Goal: Navigation & Orientation: Find specific page/section

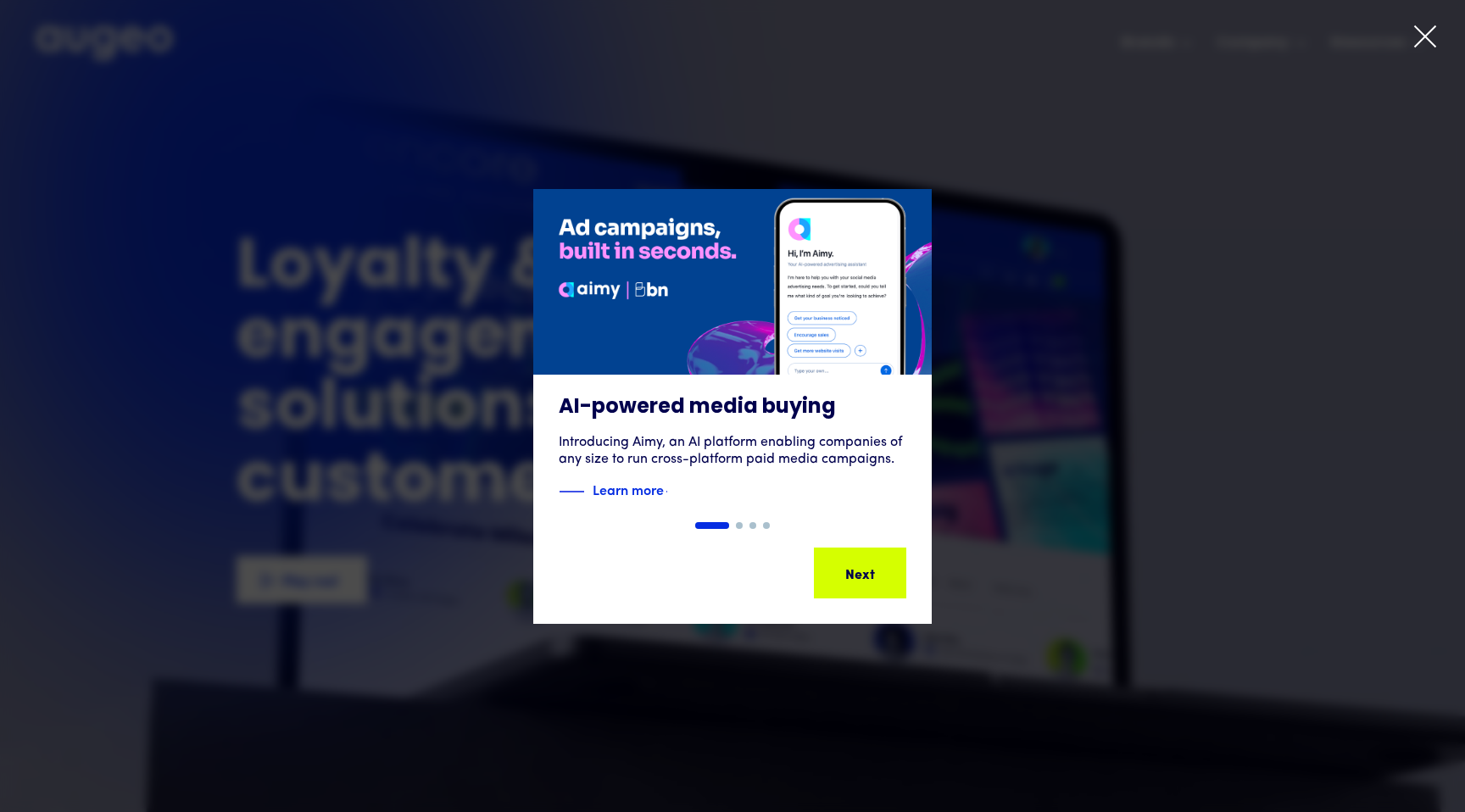
click at [1426, 44] on icon at bounding box center [1425, 37] width 26 height 26
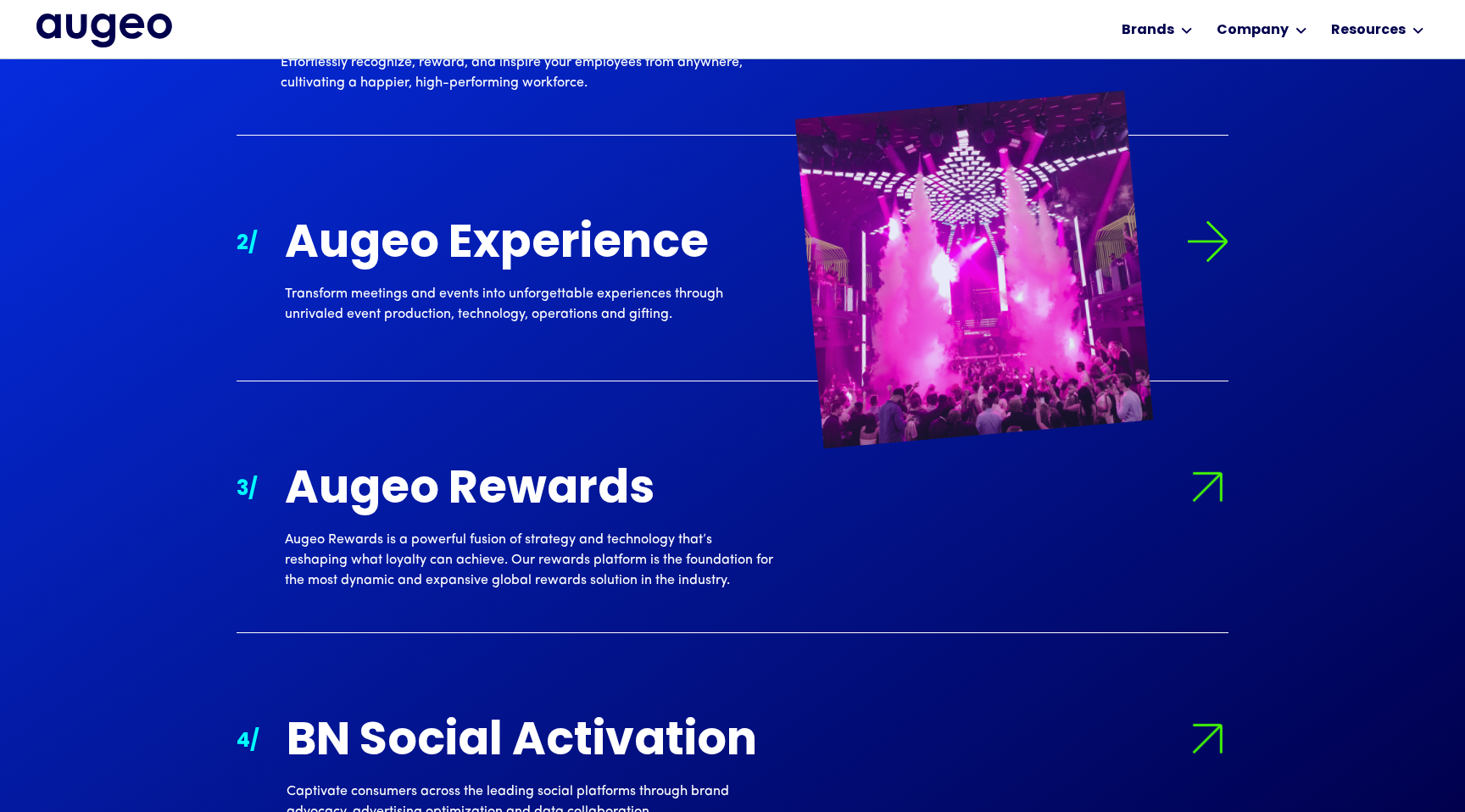
scroll to position [1894, 0]
click at [1205, 242] on img at bounding box center [1208, 242] width 43 height 43
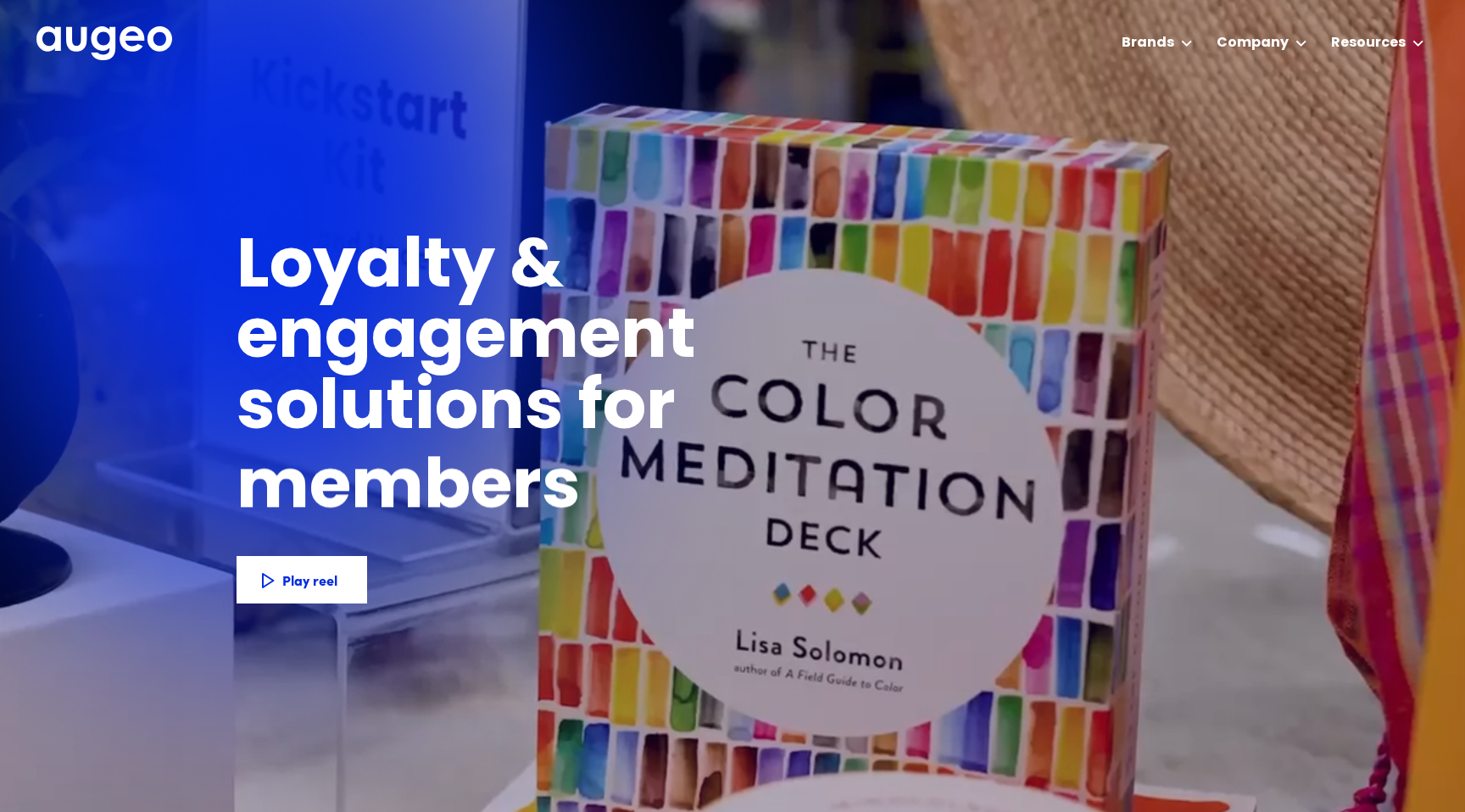
scroll to position [0, 0]
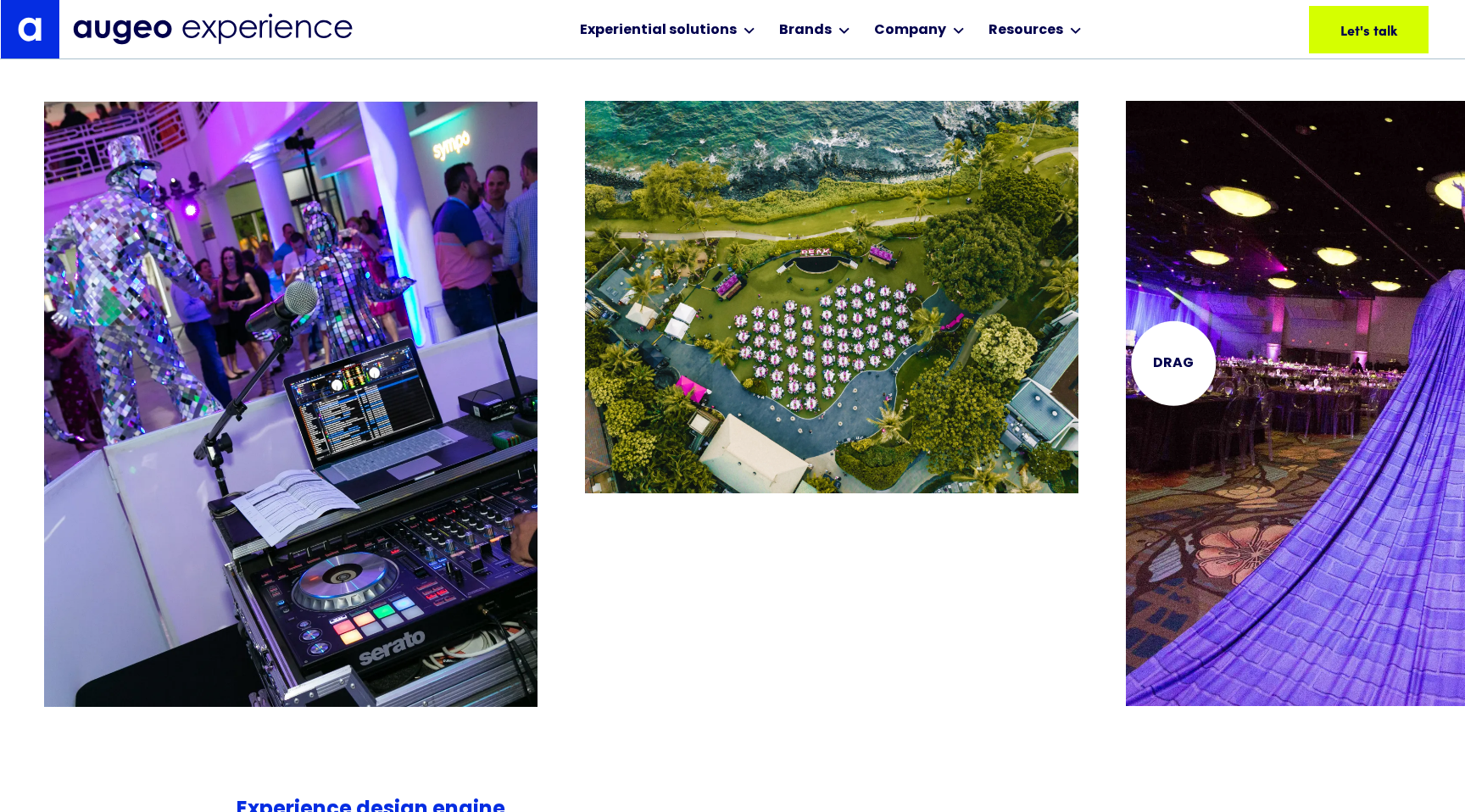
scroll to position [3541, 0]
click at [1126, 398] on img "3 / 26" at bounding box center [1373, 404] width 494 height 606
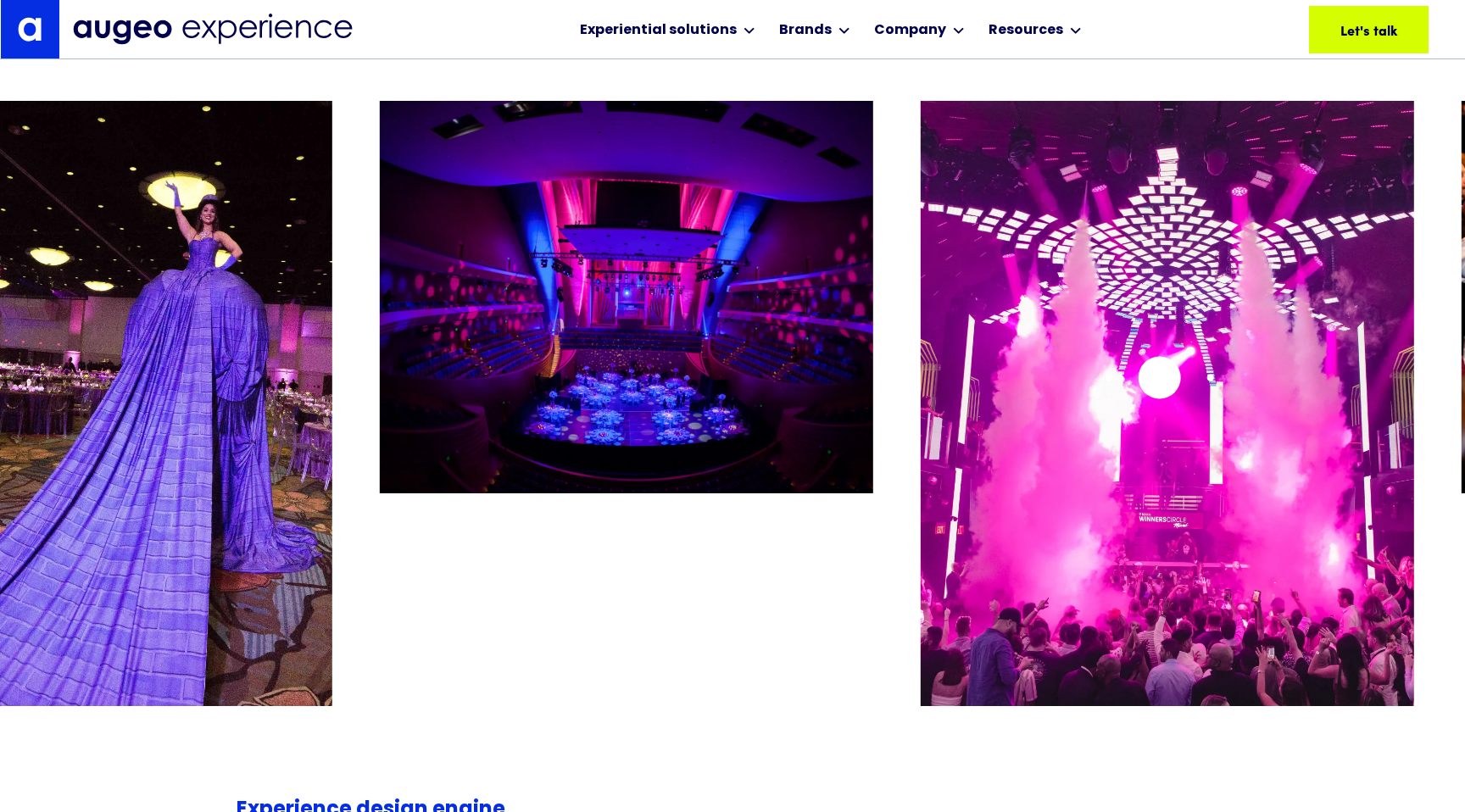
click at [921, 408] on img "5 / 26" at bounding box center [1168, 404] width 494 height 606
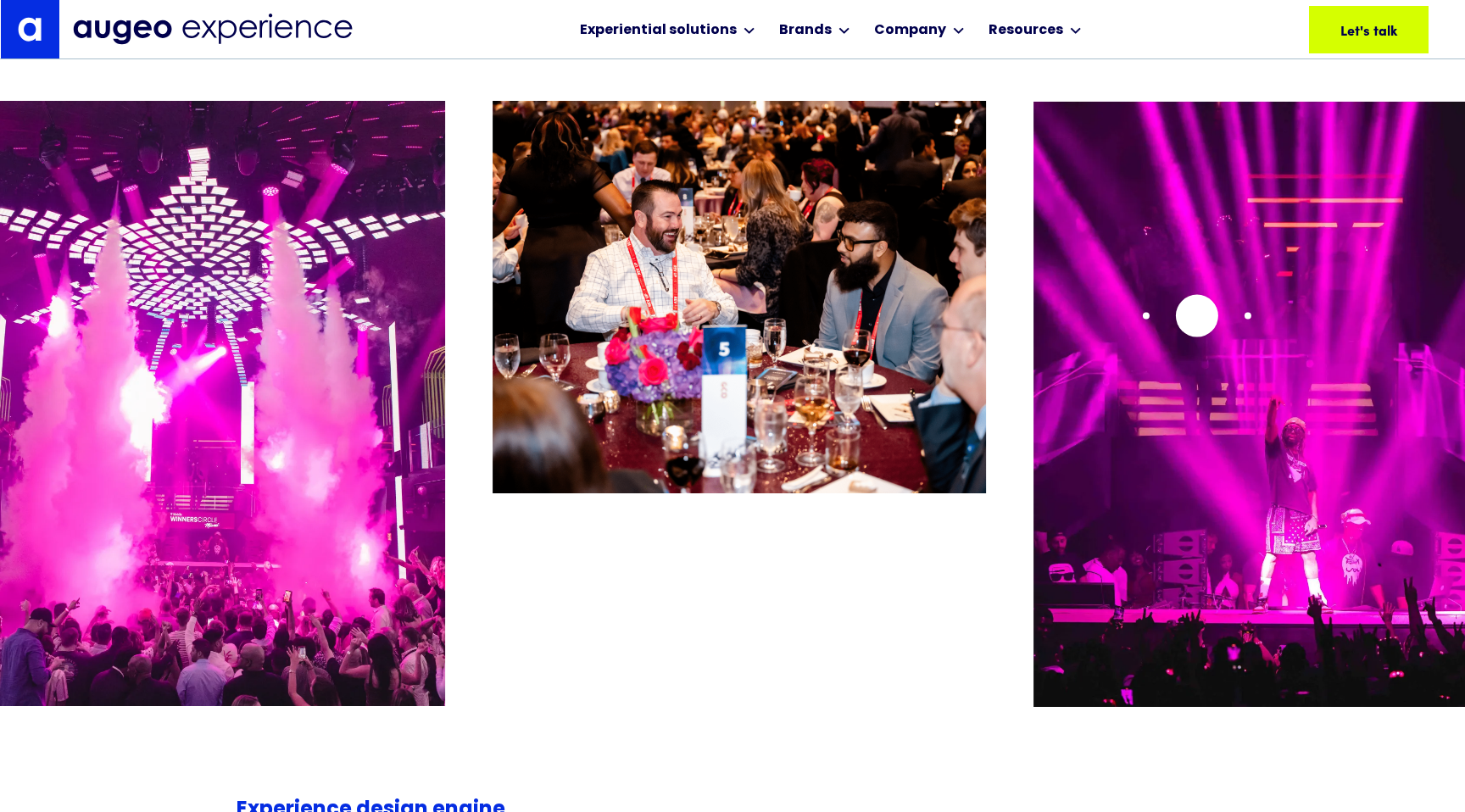
click at [1033, 363] on img "7 / 26" at bounding box center [1280, 404] width 494 height 606
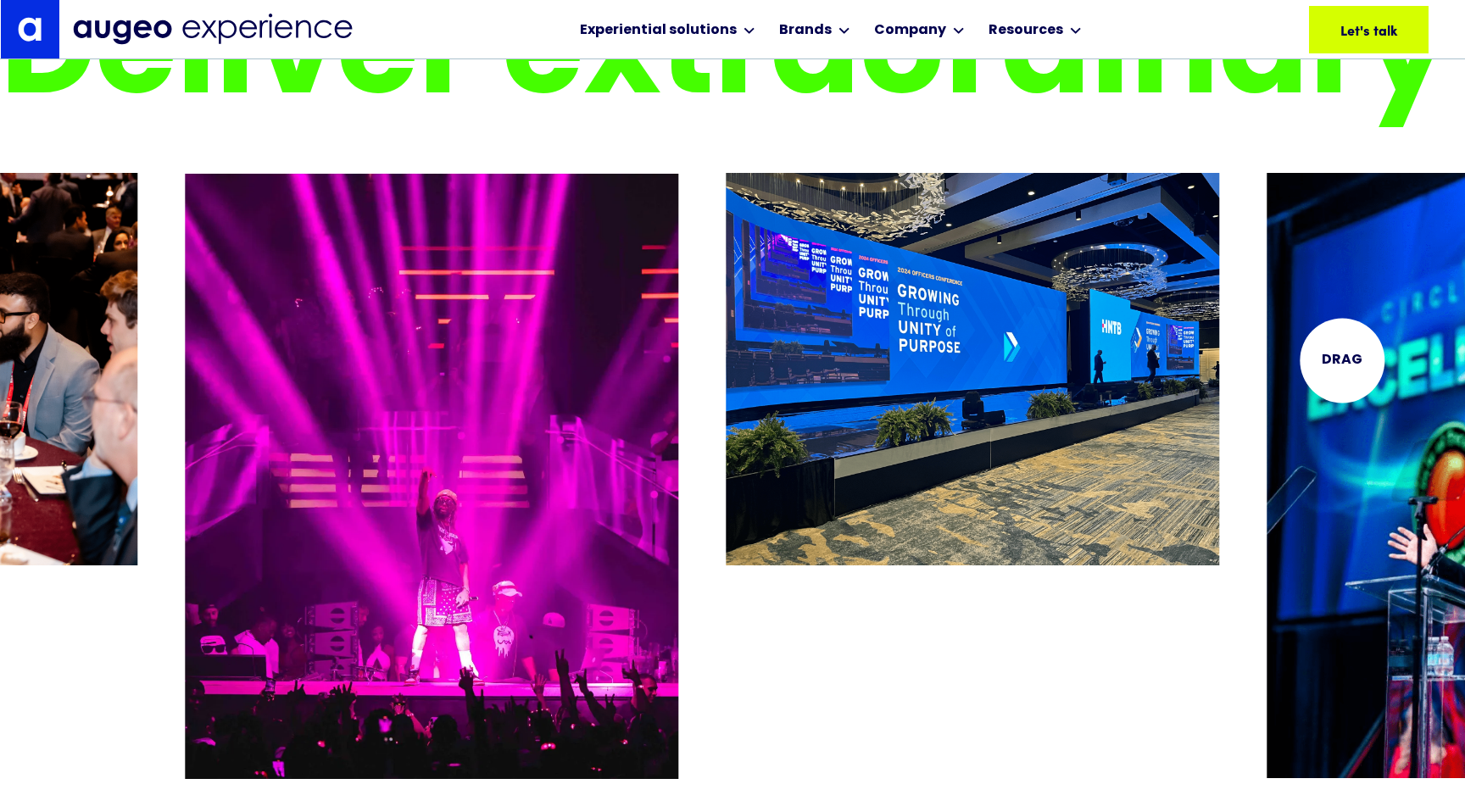
scroll to position [3469, 0]
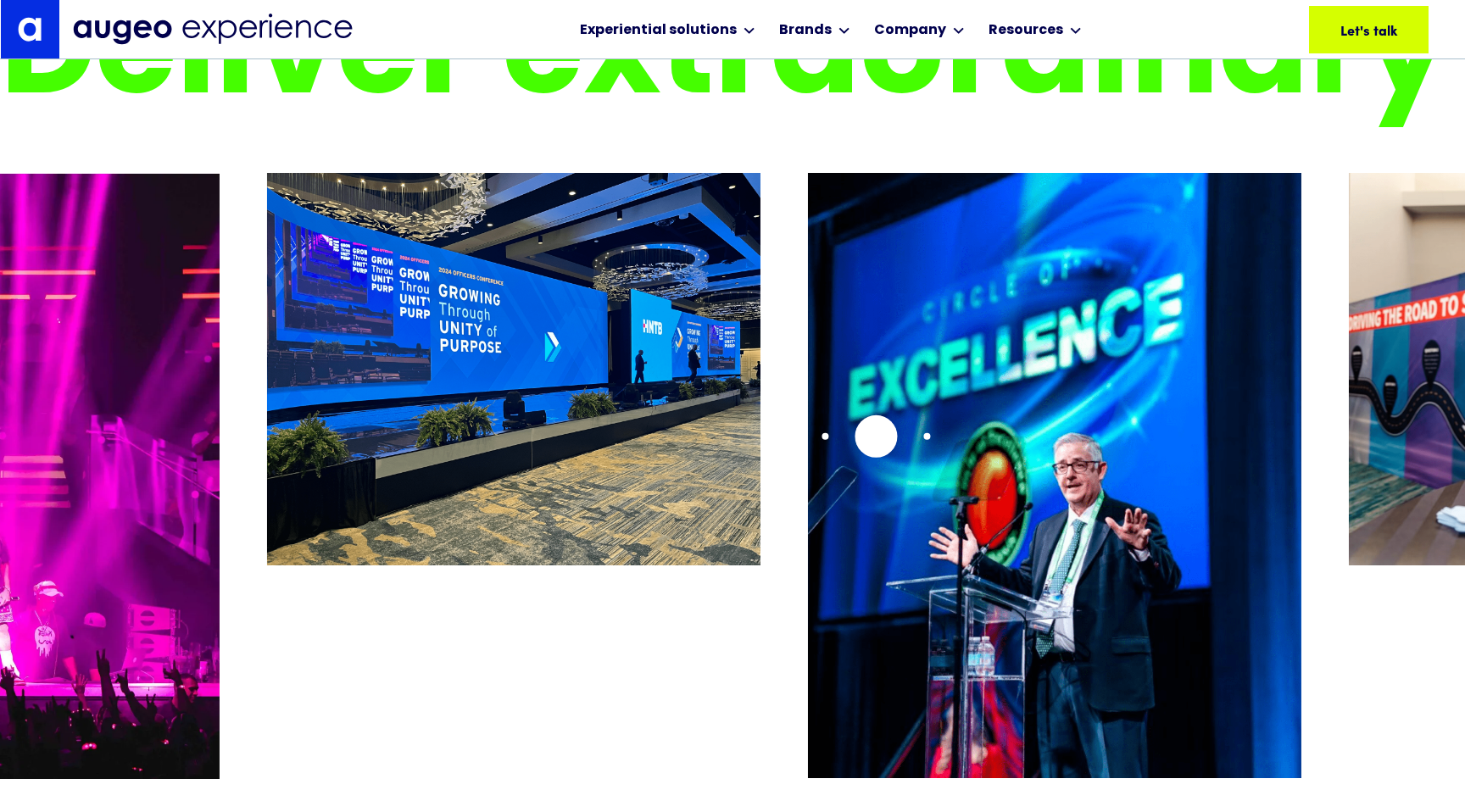
click at [845, 445] on img "9 / 26" at bounding box center [1055, 476] width 494 height 606
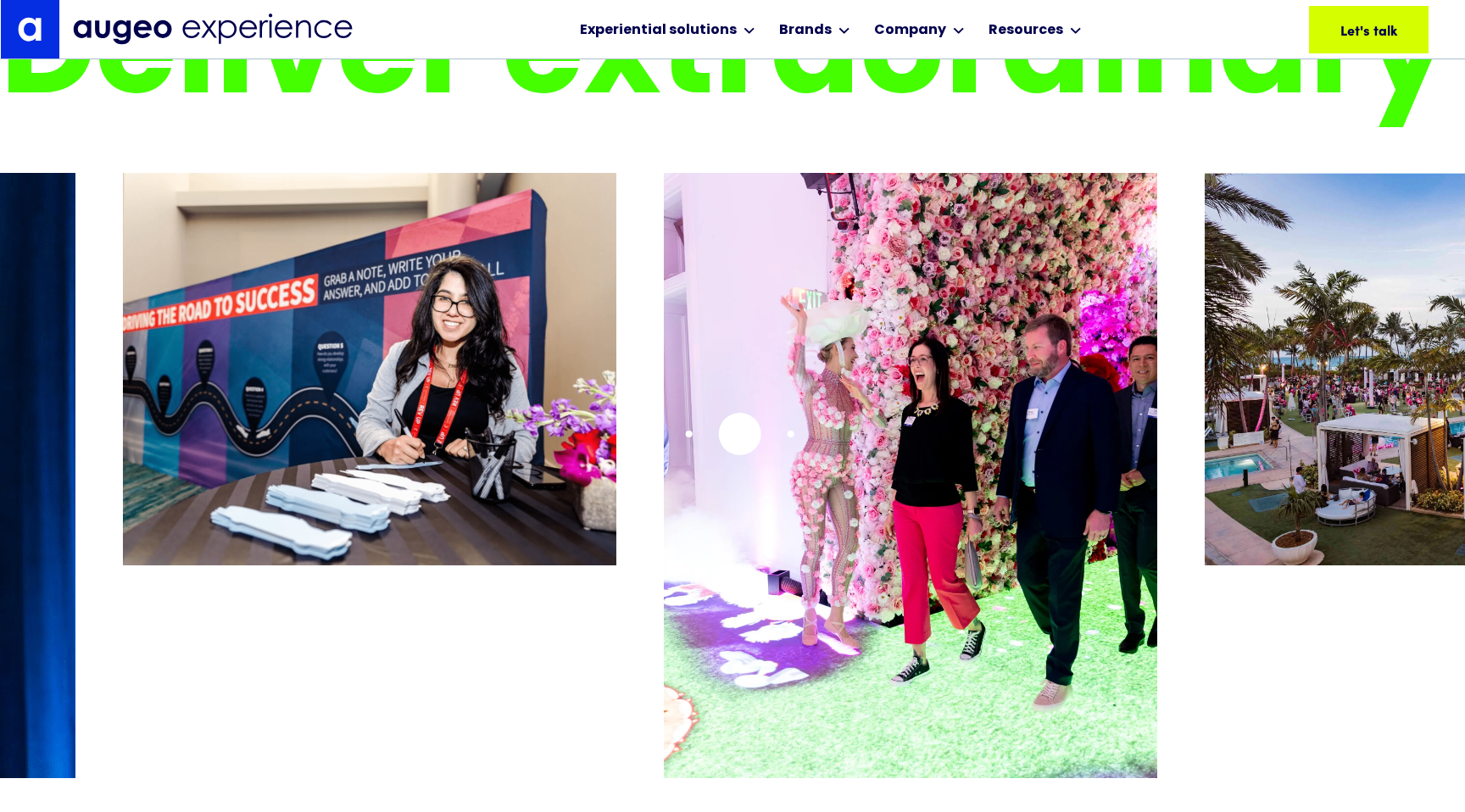
click at [664, 455] on img "11 / 26" at bounding box center [911, 476] width 494 height 606
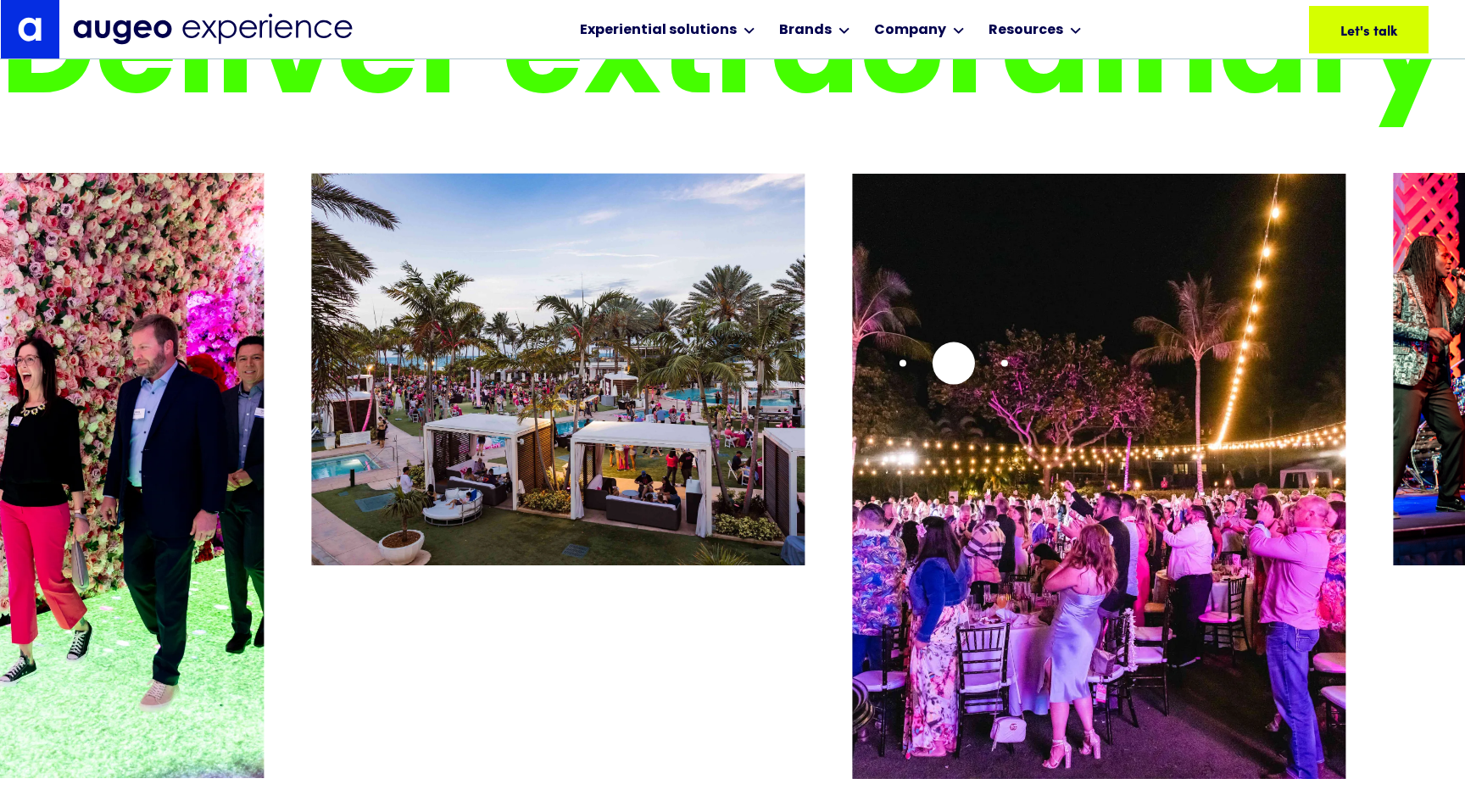
click at [852, 428] on img "13 / 26" at bounding box center [1099, 476] width 494 height 606
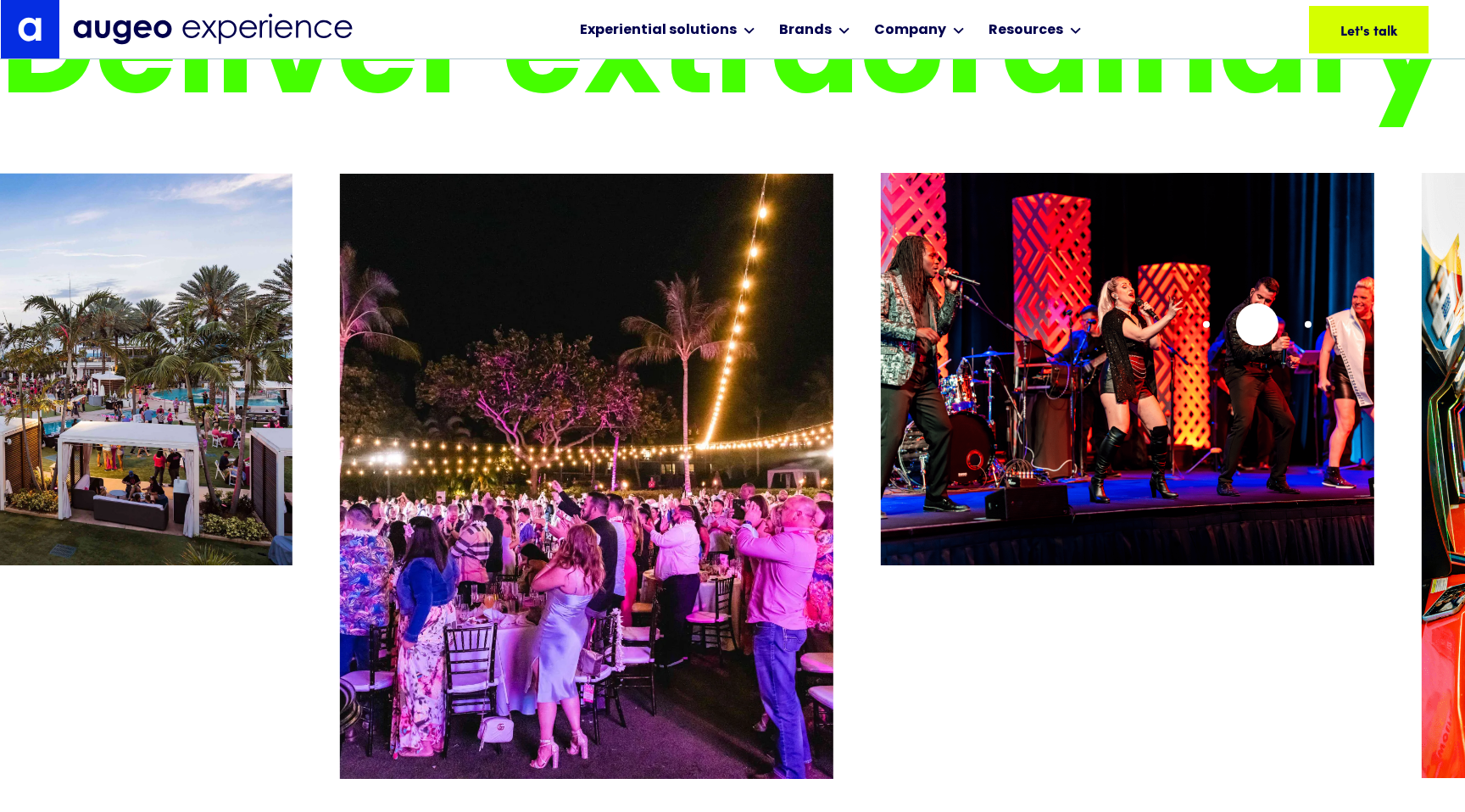
click at [881, 404] on img "14 / 26" at bounding box center [1128, 369] width 494 height 392
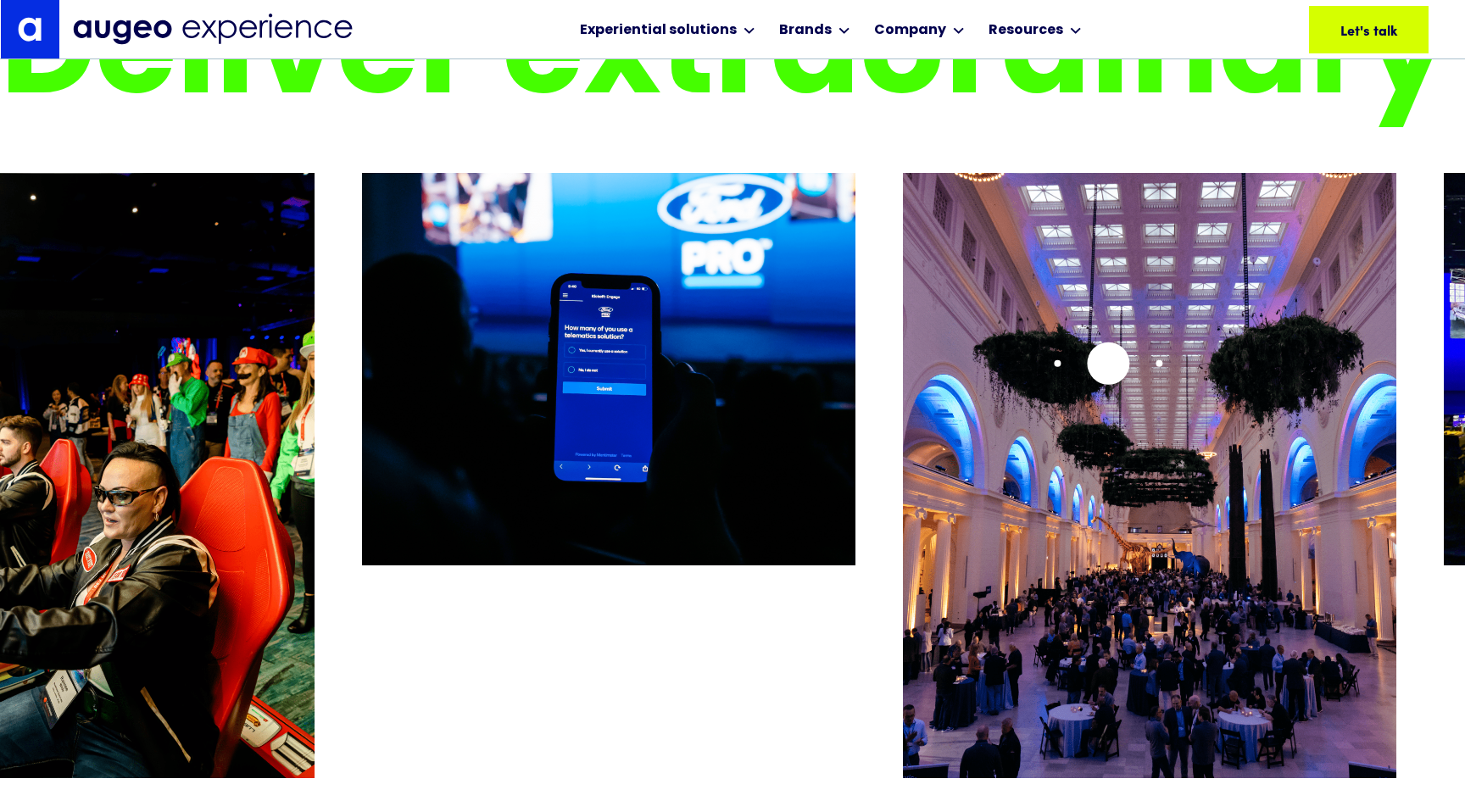
click at [903, 390] on img "17 / 26" at bounding box center [1150, 476] width 494 height 606
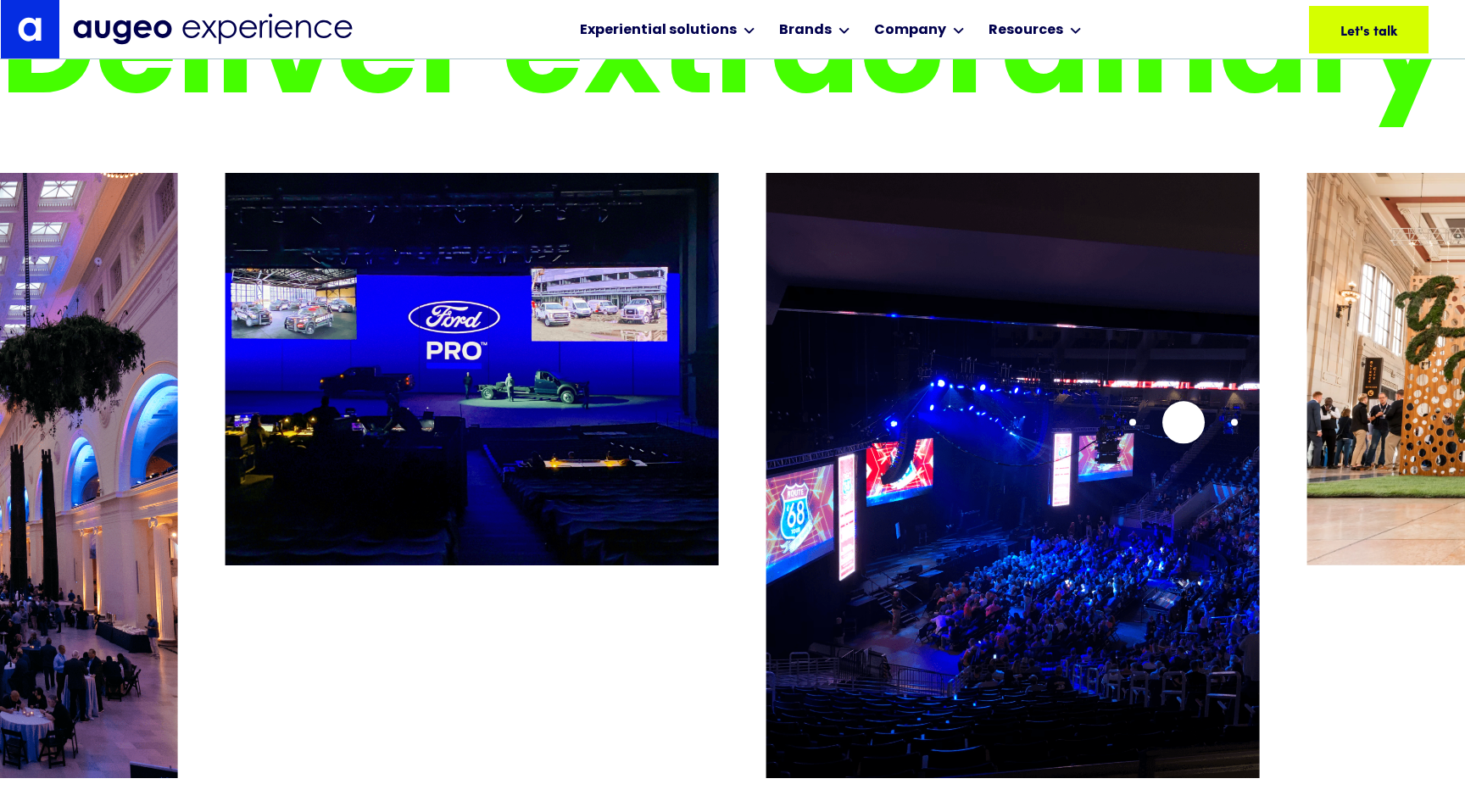
click at [845, 421] on img "19 / 26" at bounding box center [1013, 476] width 494 height 606
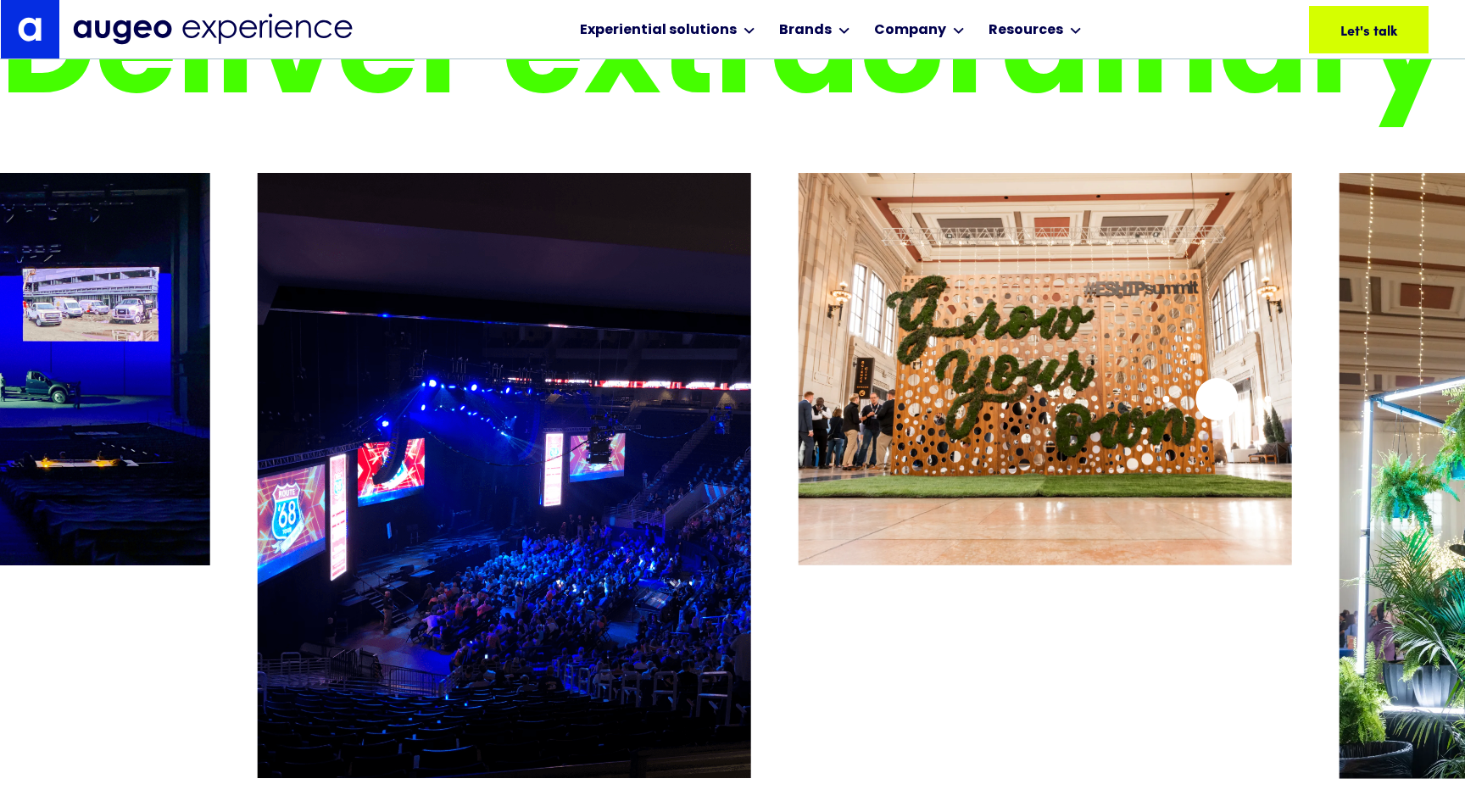
click at [799, 455] on img "20 / 26" at bounding box center [1046, 369] width 494 height 393
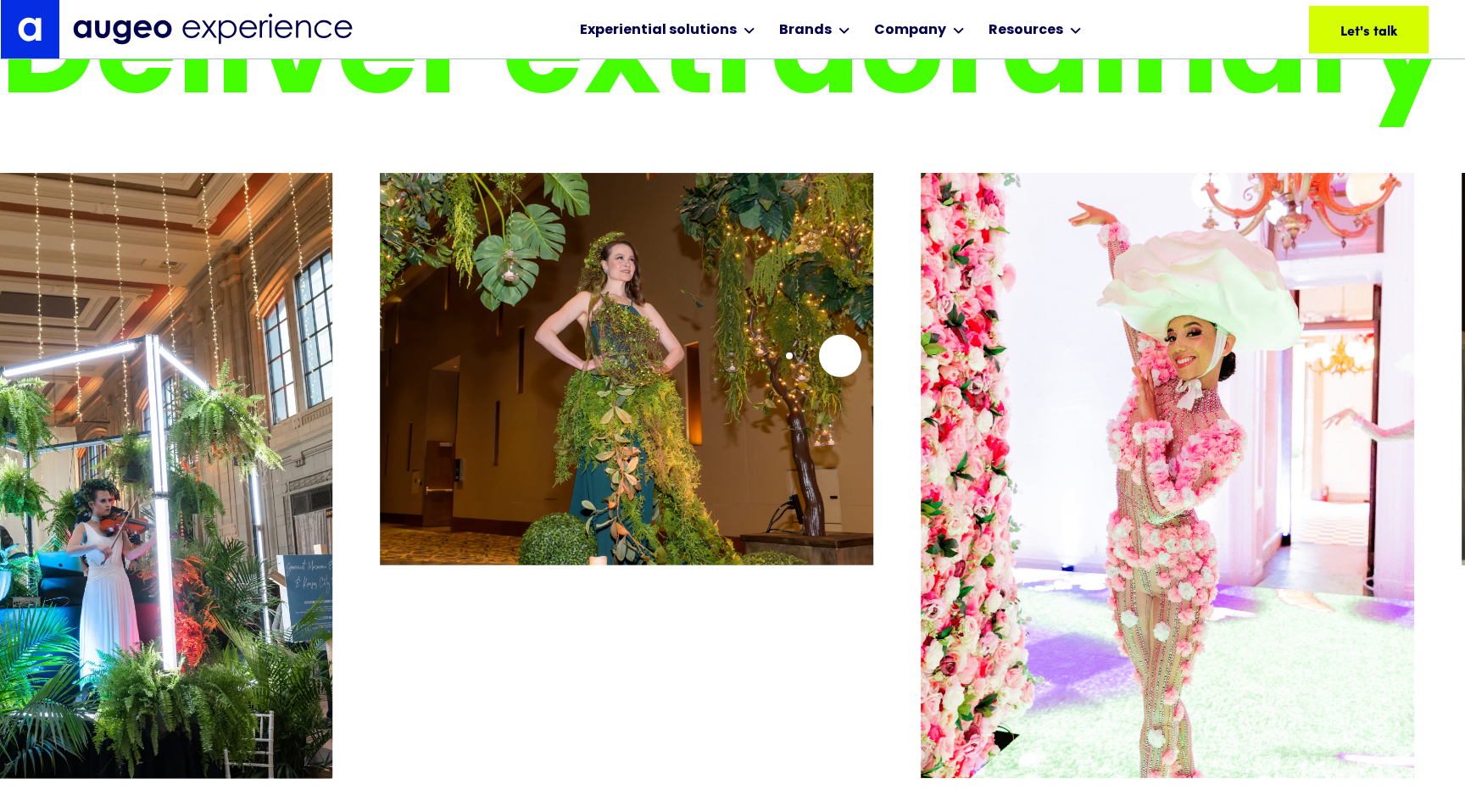
click at [733, 365] on img "22 / 26" at bounding box center [627, 369] width 494 height 393
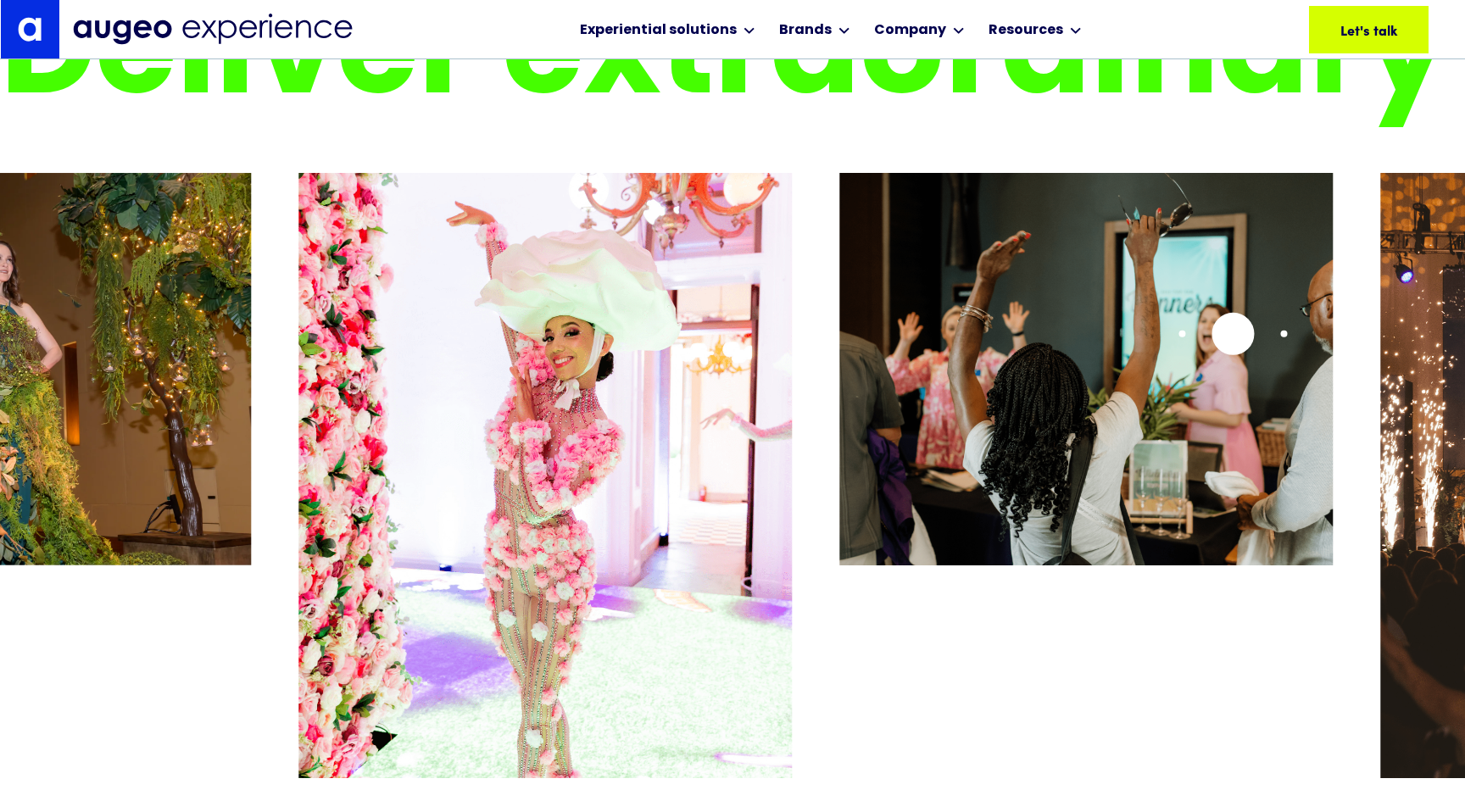
click at [840, 413] on img "24 / 26" at bounding box center [1087, 369] width 494 height 392
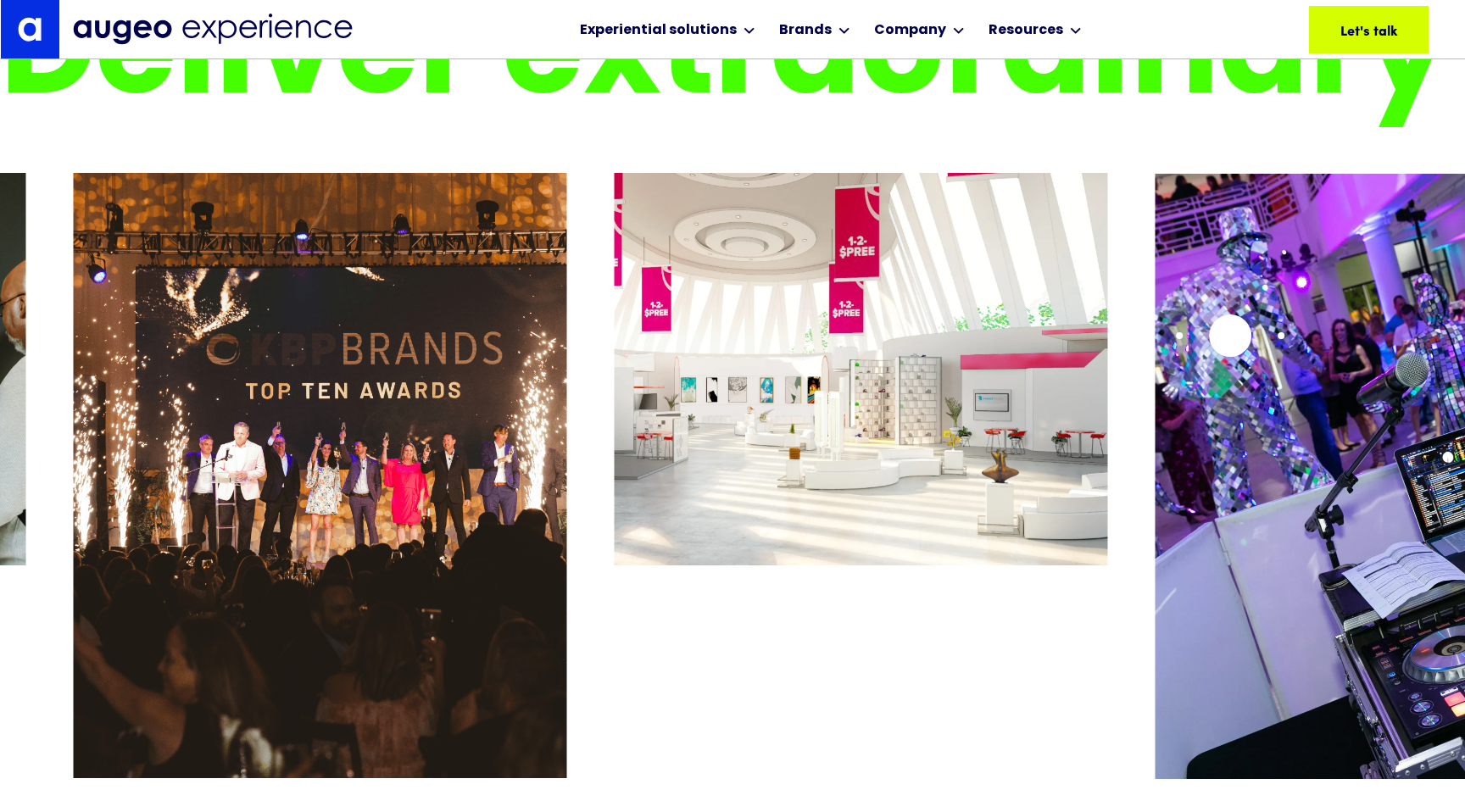
click at [1155, 359] on img "1 / 26" at bounding box center [1402, 476] width 494 height 606
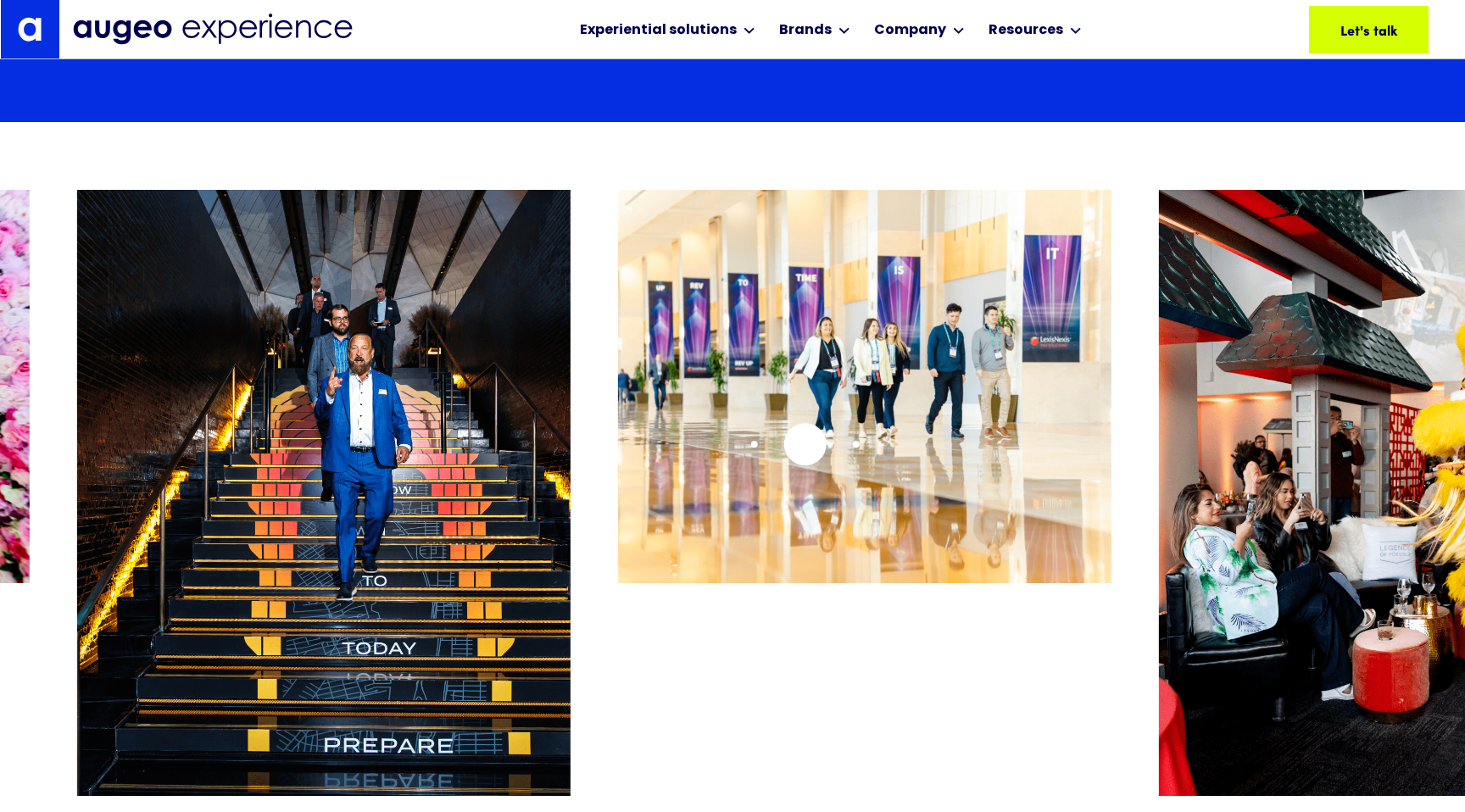
scroll to position [9525, 0]
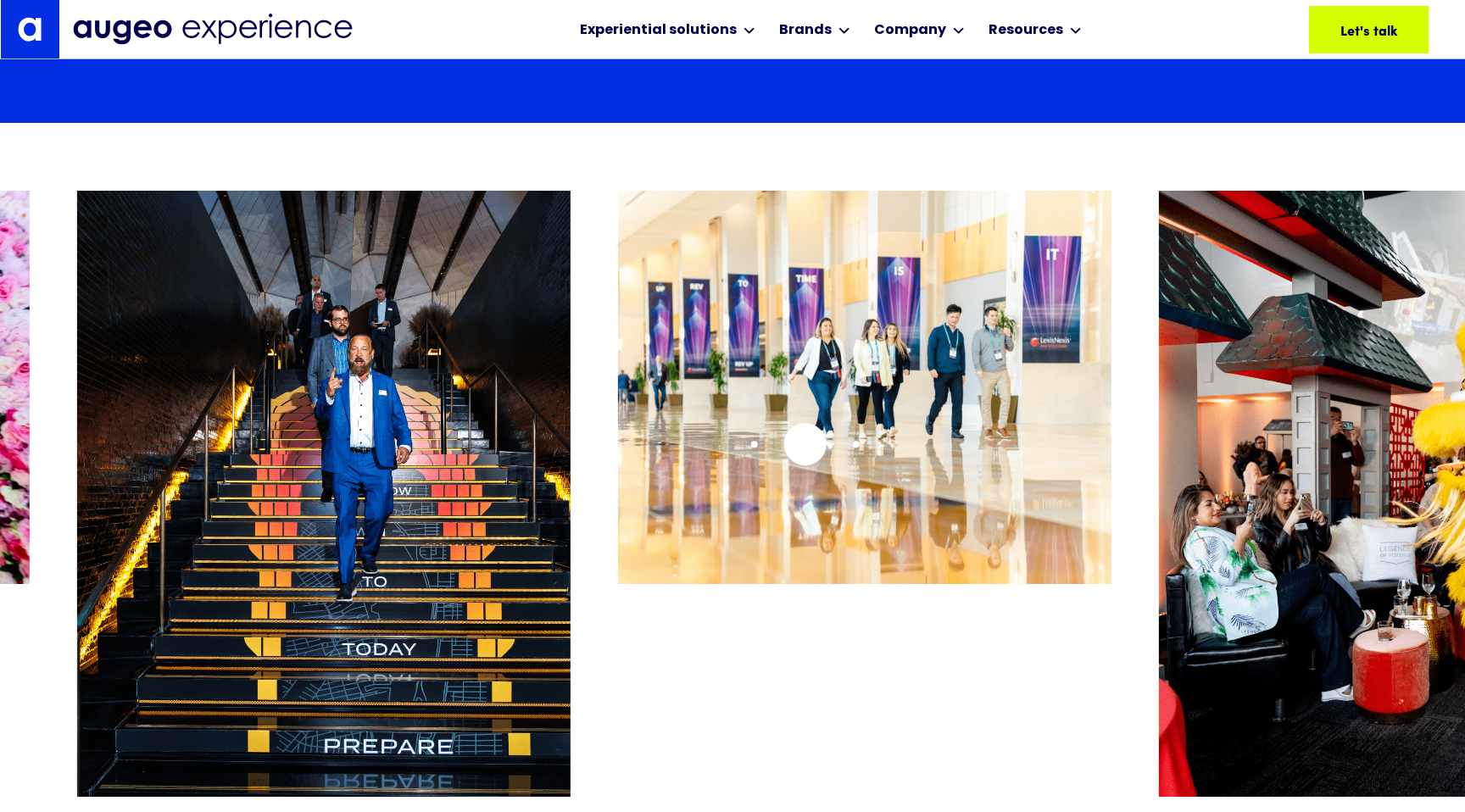
click at [789, 447] on img "3 / 26" at bounding box center [865, 387] width 494 height 392
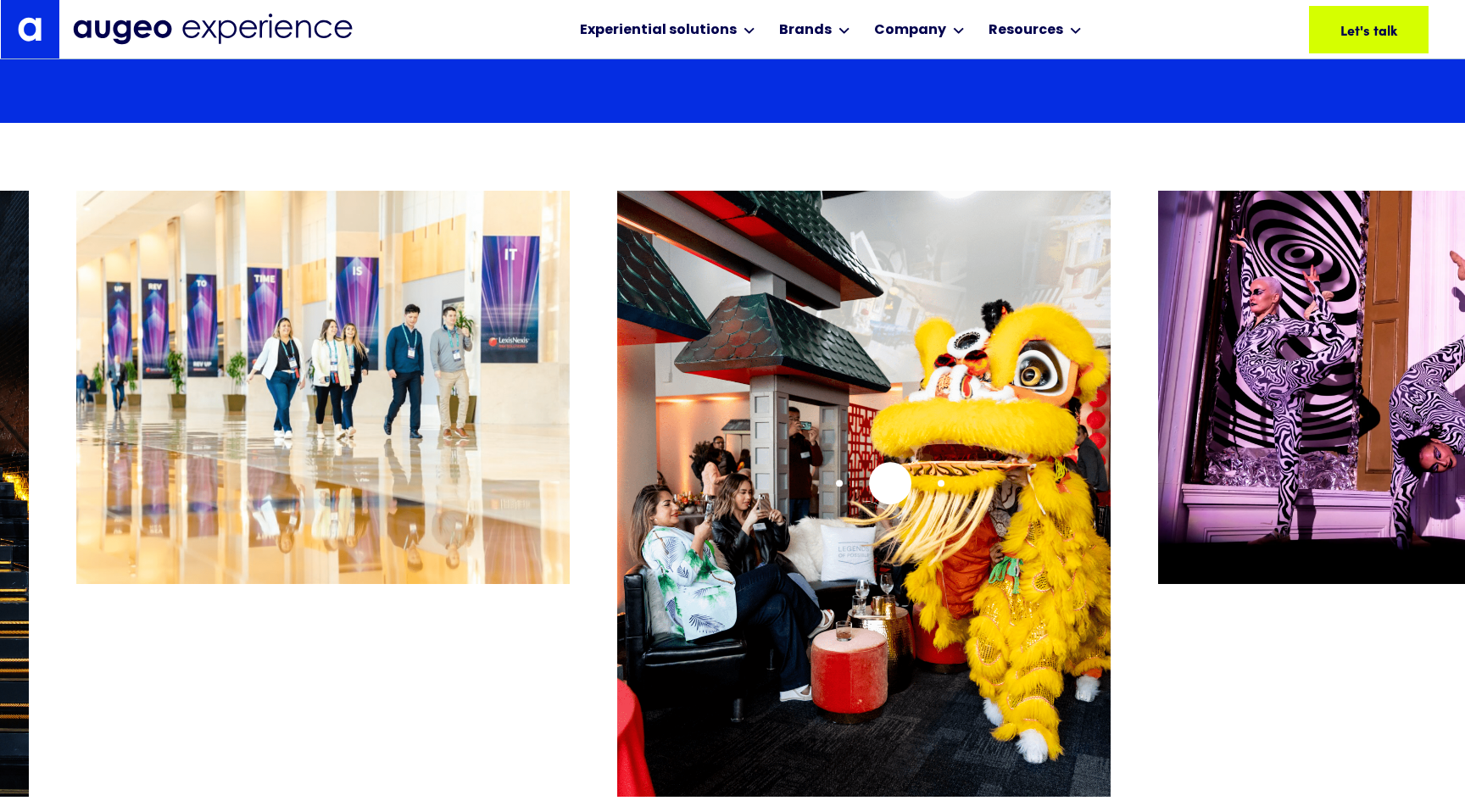
click at [891, 483] on img "4 / 26" at bounding box center [864, 494] width 494 height 606
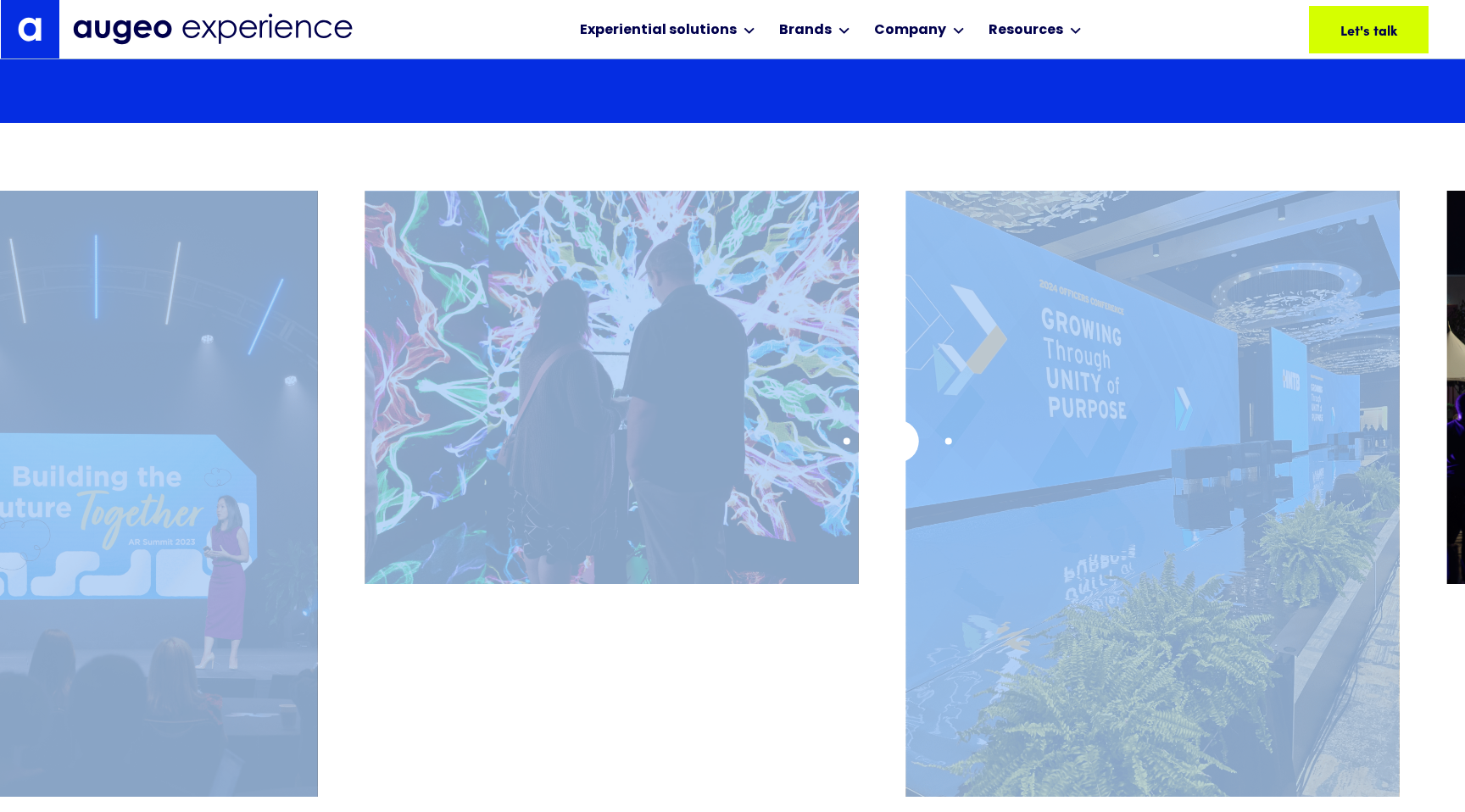
drag, startPoint x: 887, startPoint y: 441, endPoint x: 1219, endPoint y: 442, distance: 332.0
click at [1219, 442] on div at bounding box center [732, 483] width 1465 height 586
click at [768, 627] on div "7 / 26" at bounding box center [612, 483] width 494 height 586
click at [931, 619] on img "8 / 26" at bounding box center [1153, 494] width 494 height 606
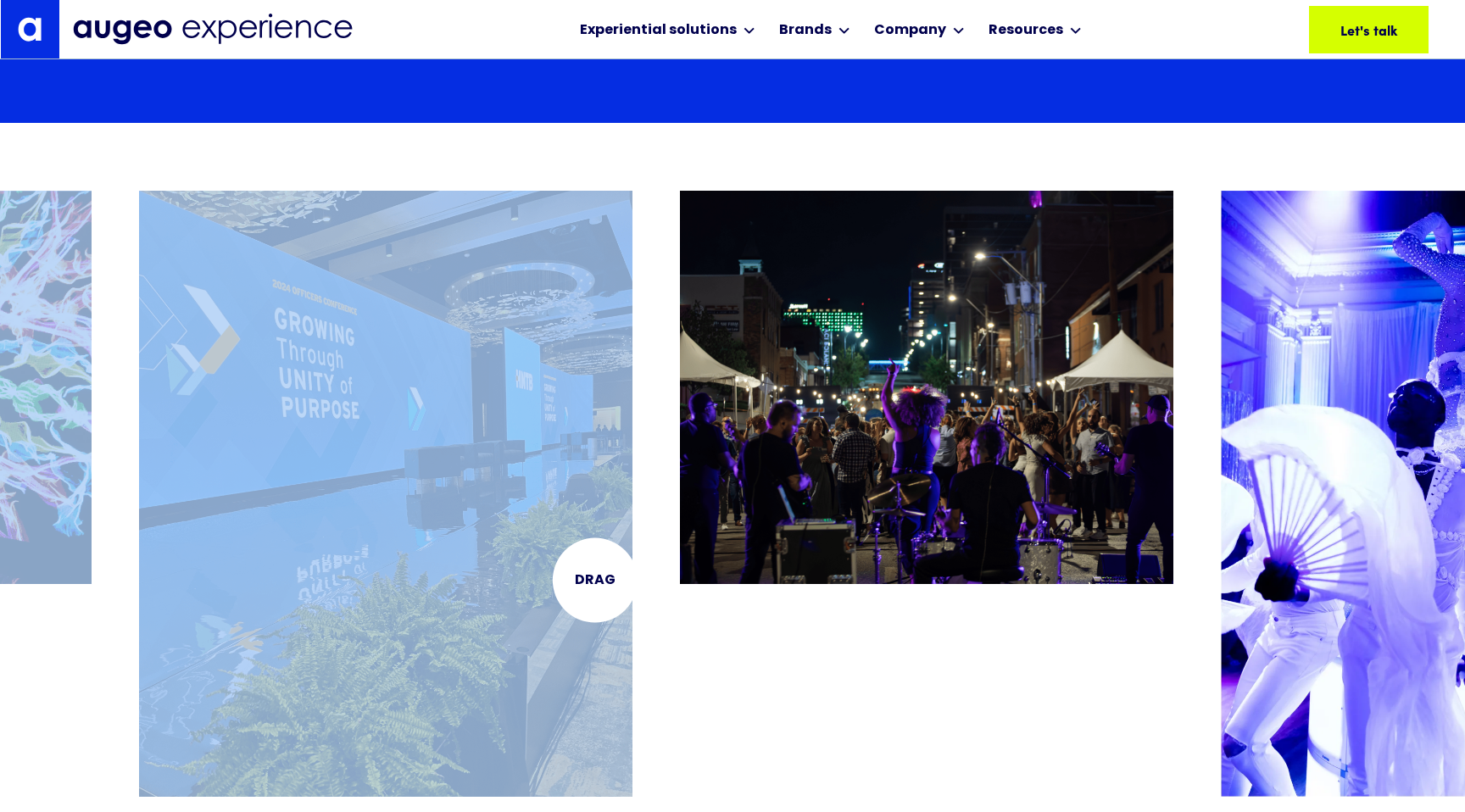
click at [595, 580] on img "8 / 26" at bounding box center [386, 494] width 494 height 606
click at [949, 440] on img "9 / 26" at bounding box center [927, 387] width 494 height 392
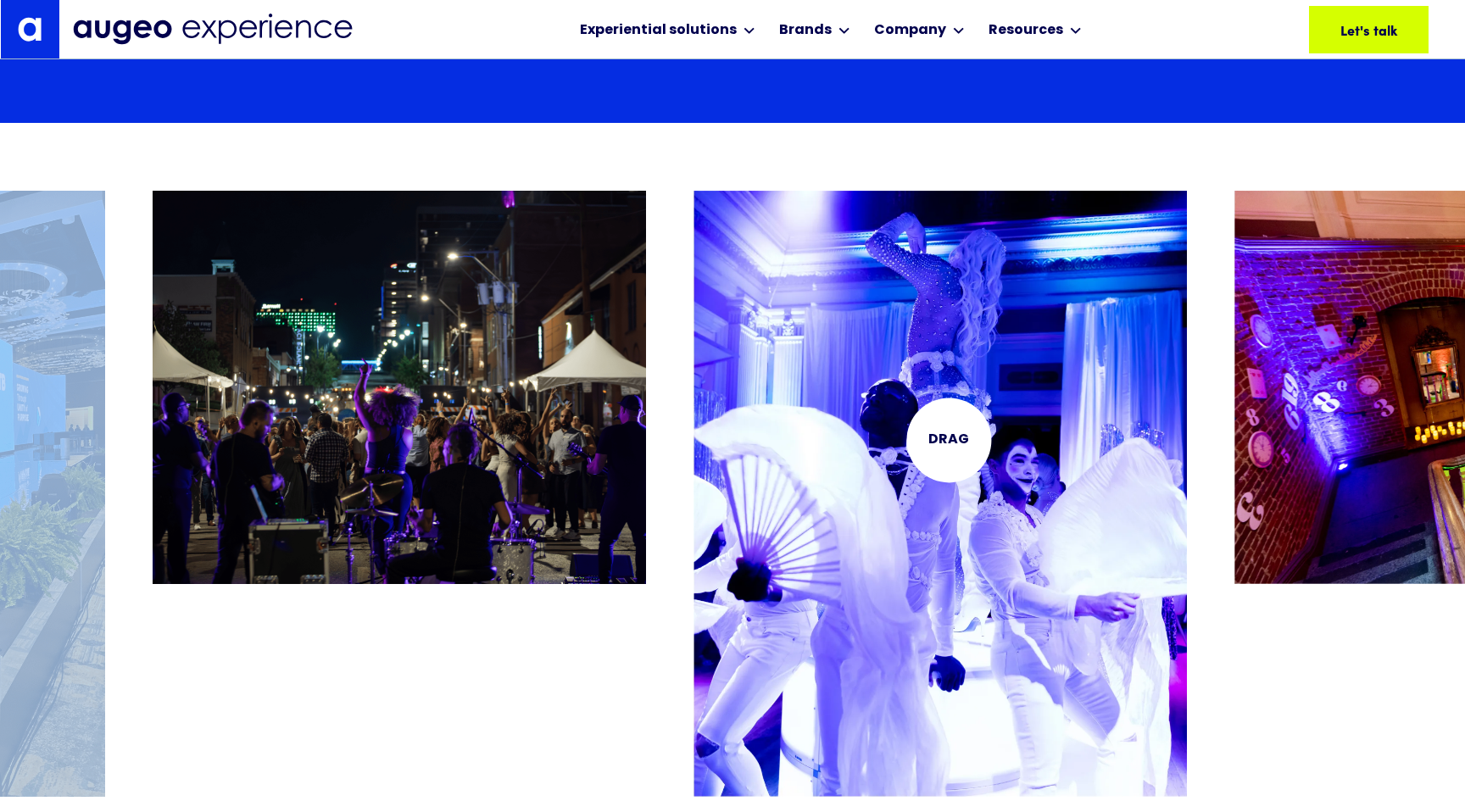
click at [949, 440] on img "10 / 26" at bounding box center [941, 494] width 494 height 606
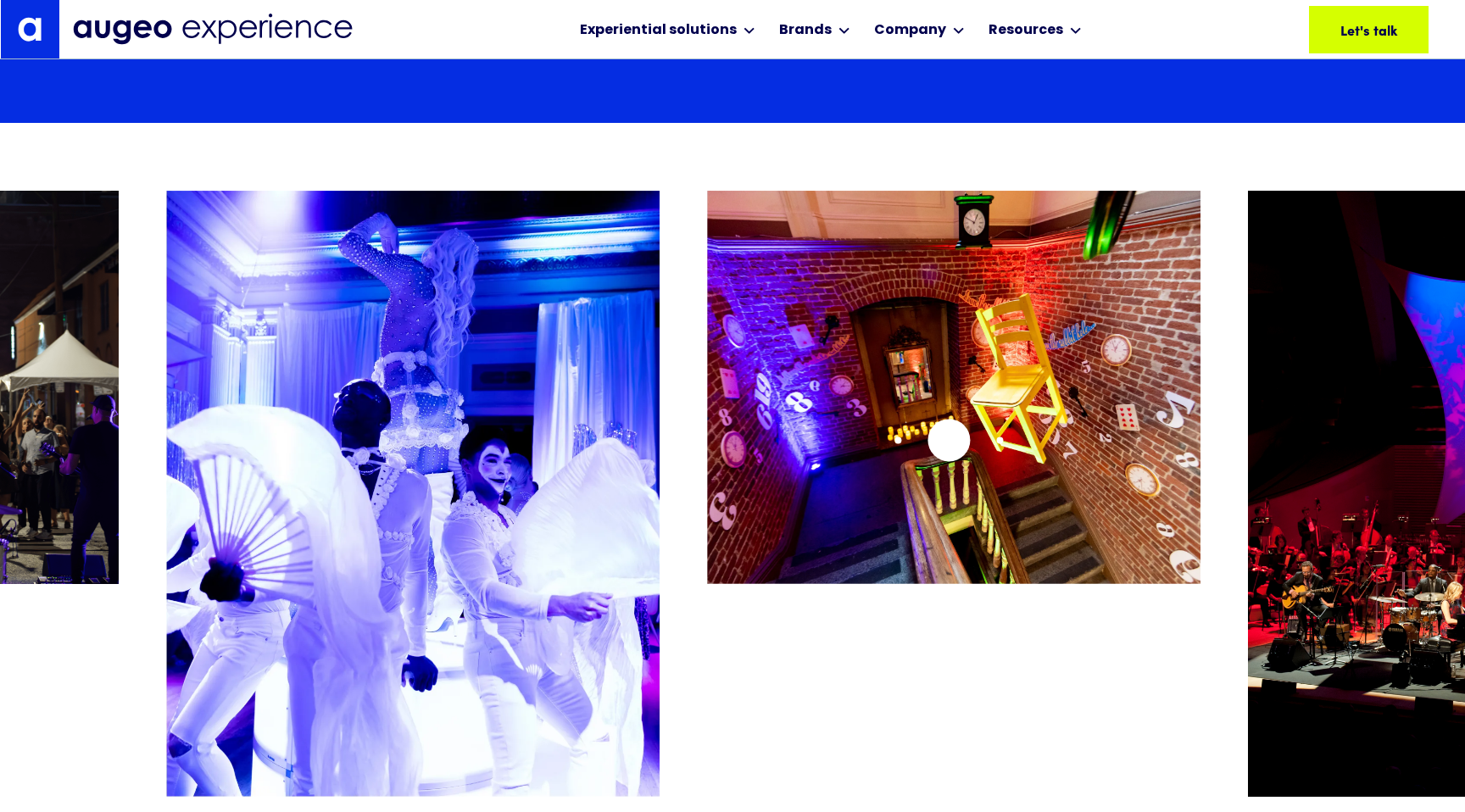
click at [949, 440] on img "11 / 26" at bounding box center [954, 387] width 494 height 392
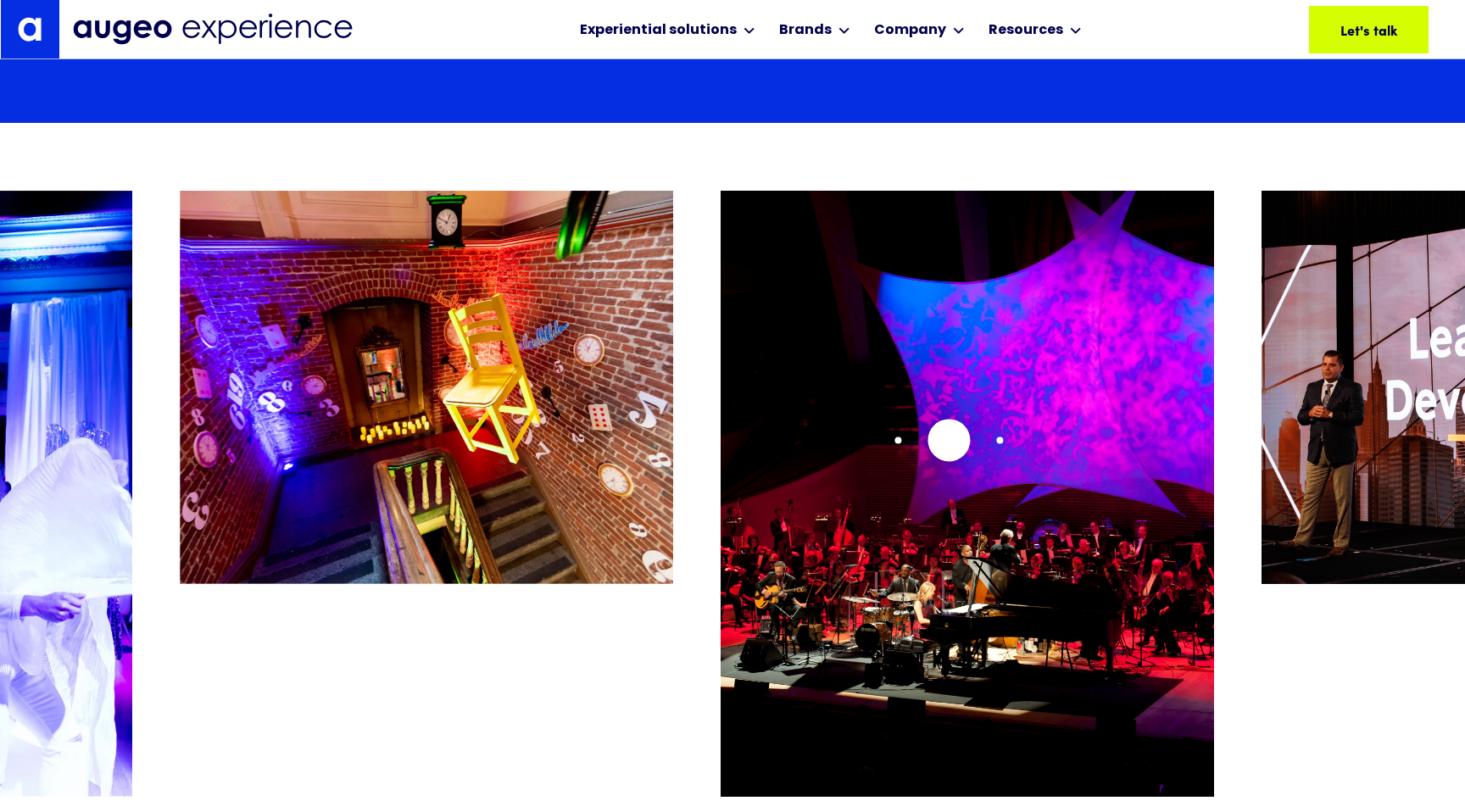
click at [949, 440] on img "12 / 26" at bounding box center [967, 494] width 494 height 606
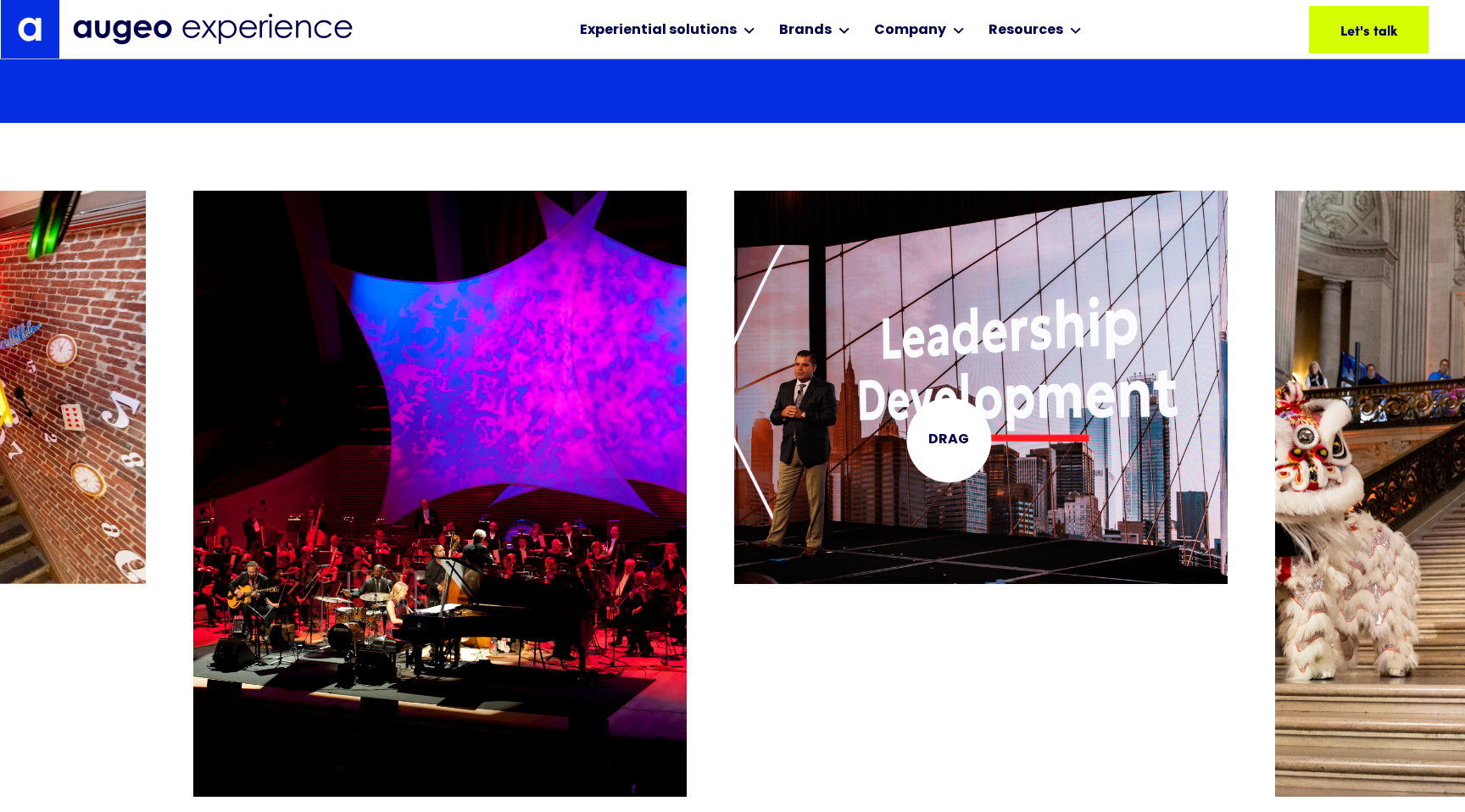
click at [949, 440] on img "13 / 26" at bounding box center [982, 387] width 494 height 392
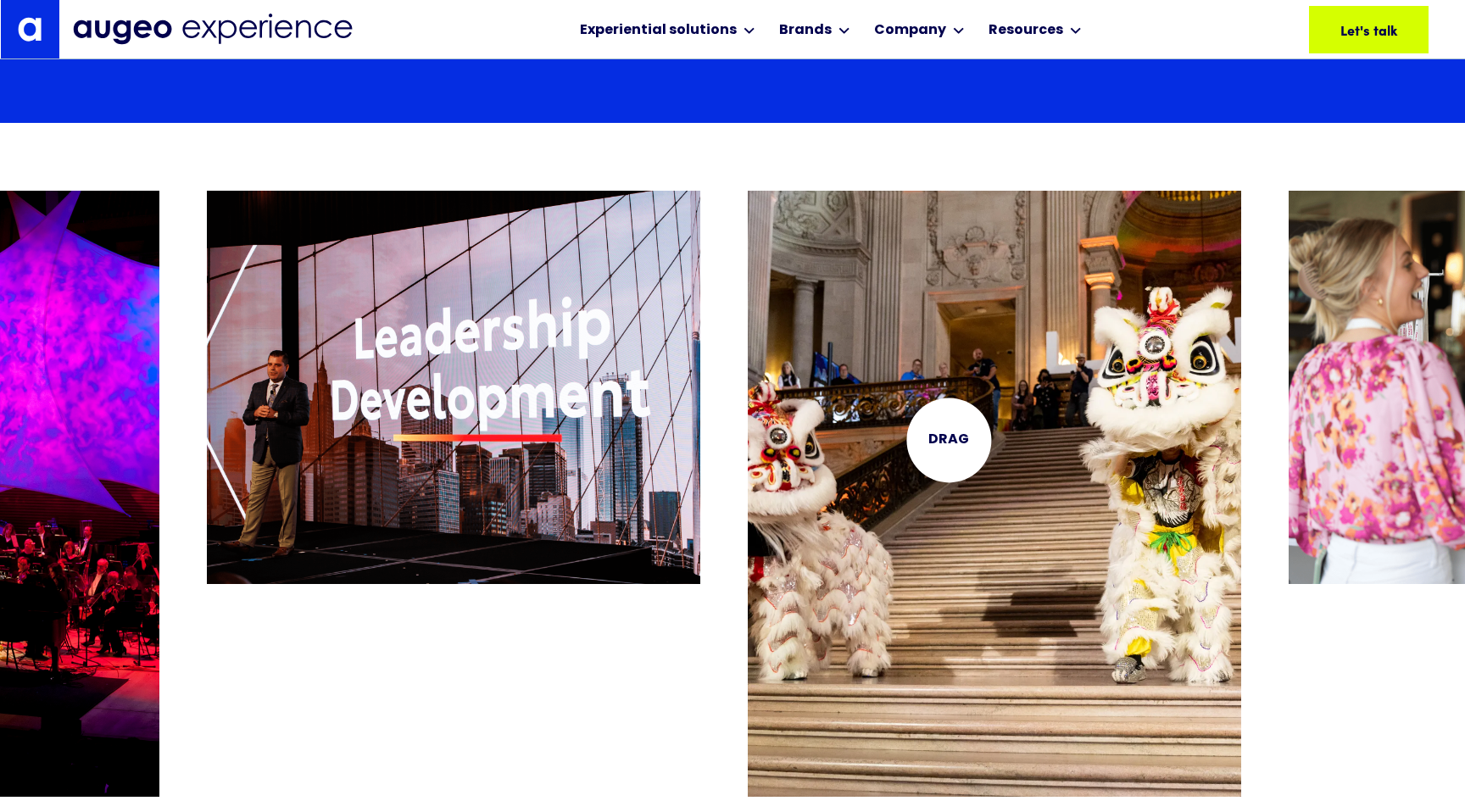
click at [949, 440] on img "14 / 26" at bounding box center [995, 494] width 494 height 606
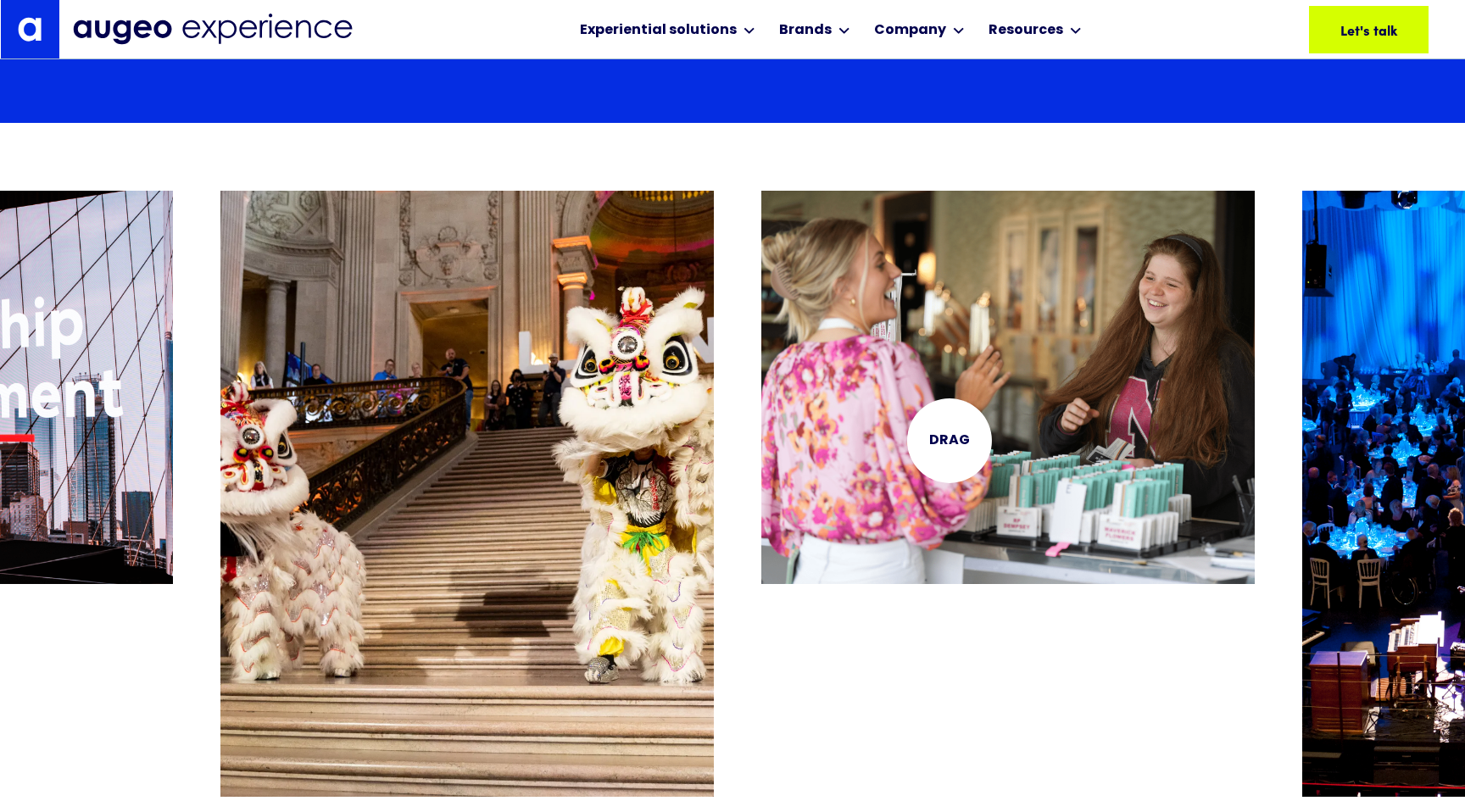
click at [949, 440] on img "15 / 26" at bounding box center [1008, 387] width 494 height 392
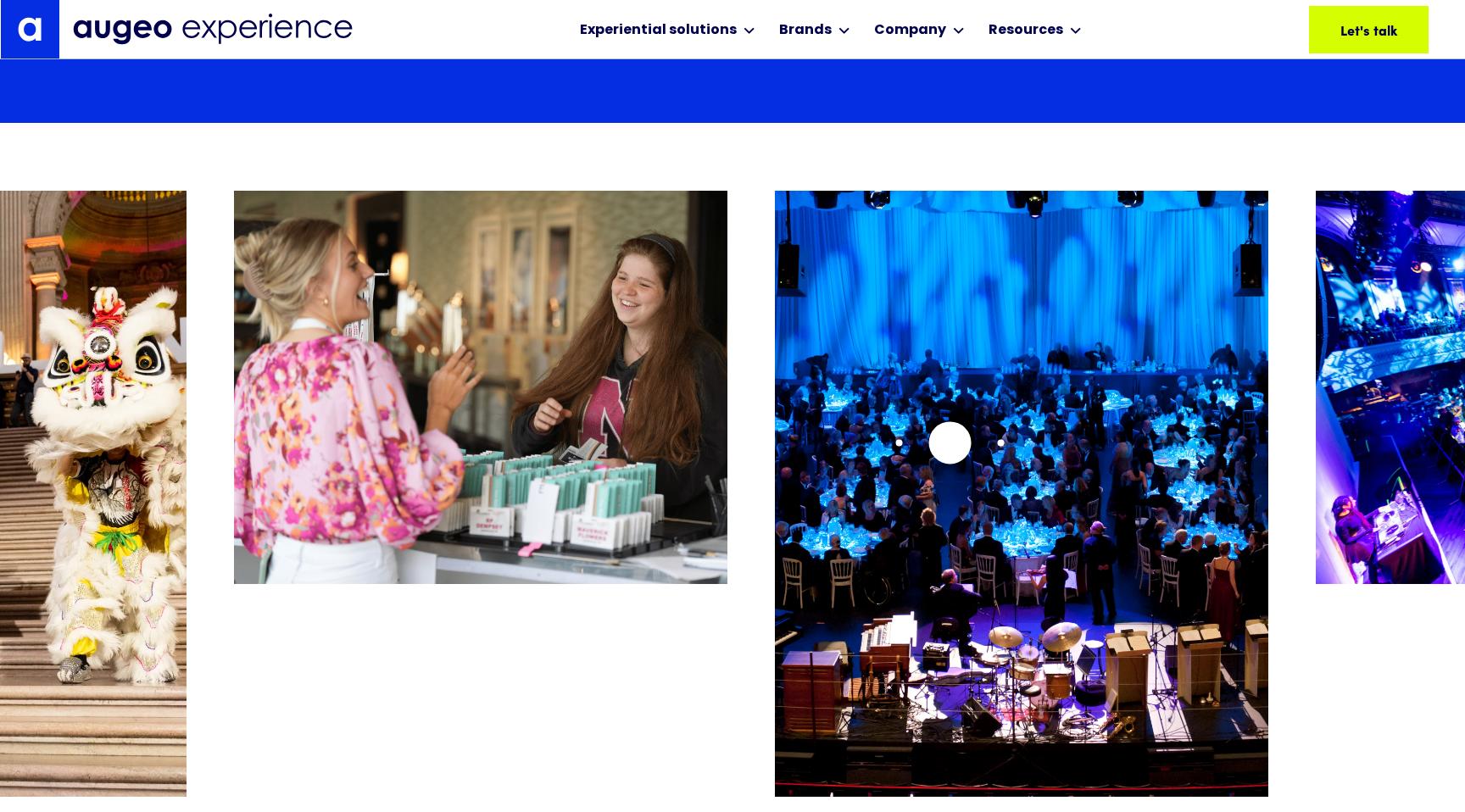
click at [950, 442] on img "16 / 26" at bounding box center [1022, 494] width 494 height 606
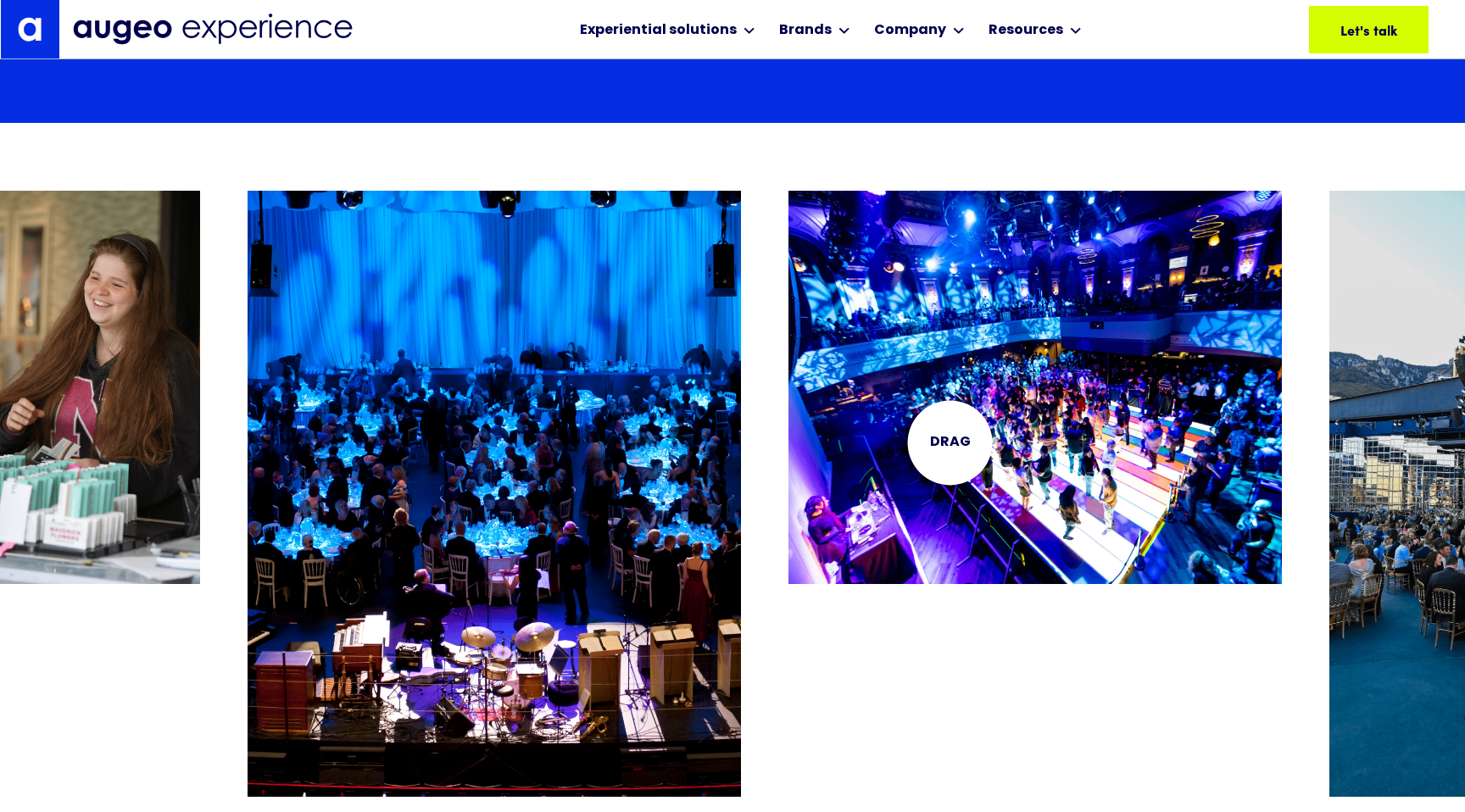
click at [950, 442] on img "17 / 26" at bounding box center [1036, 387] width 494 height 392
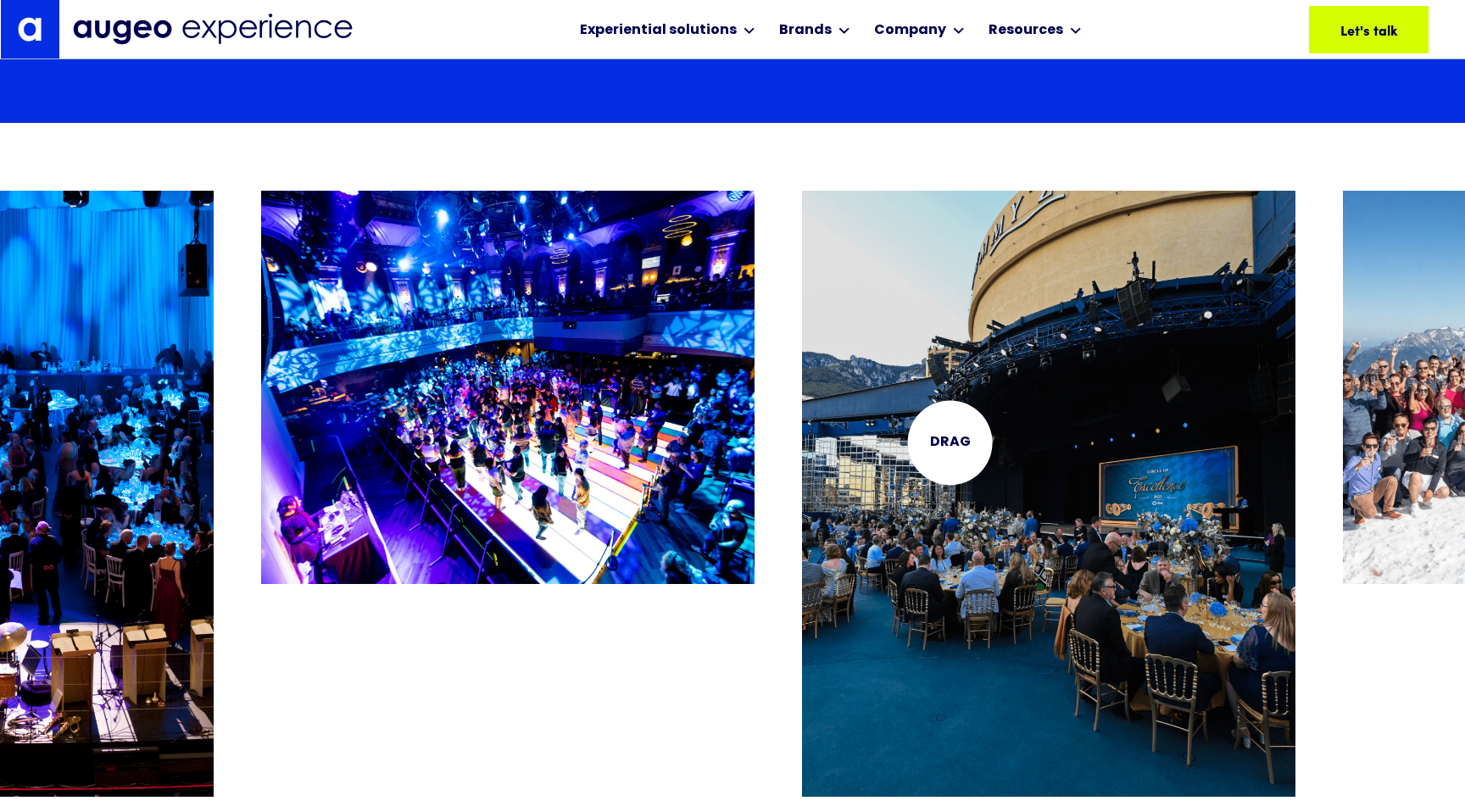
click at [950, 442] on img "18 / 26" at bounding box center [1049, 494] width 494 height 606
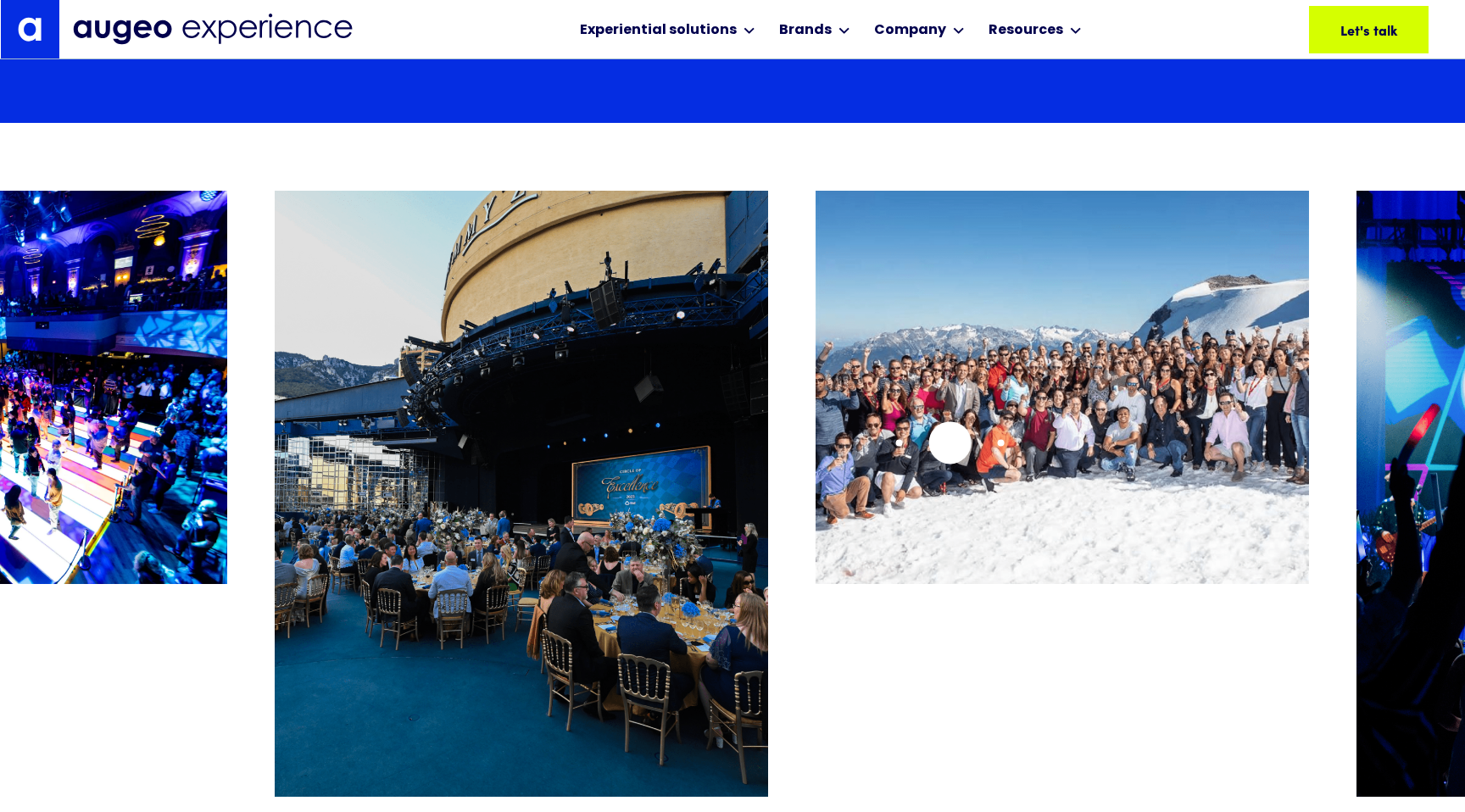
click at [950, 442] on img "19 / 26" at bounding box center [1063, 387] width 494 height 392
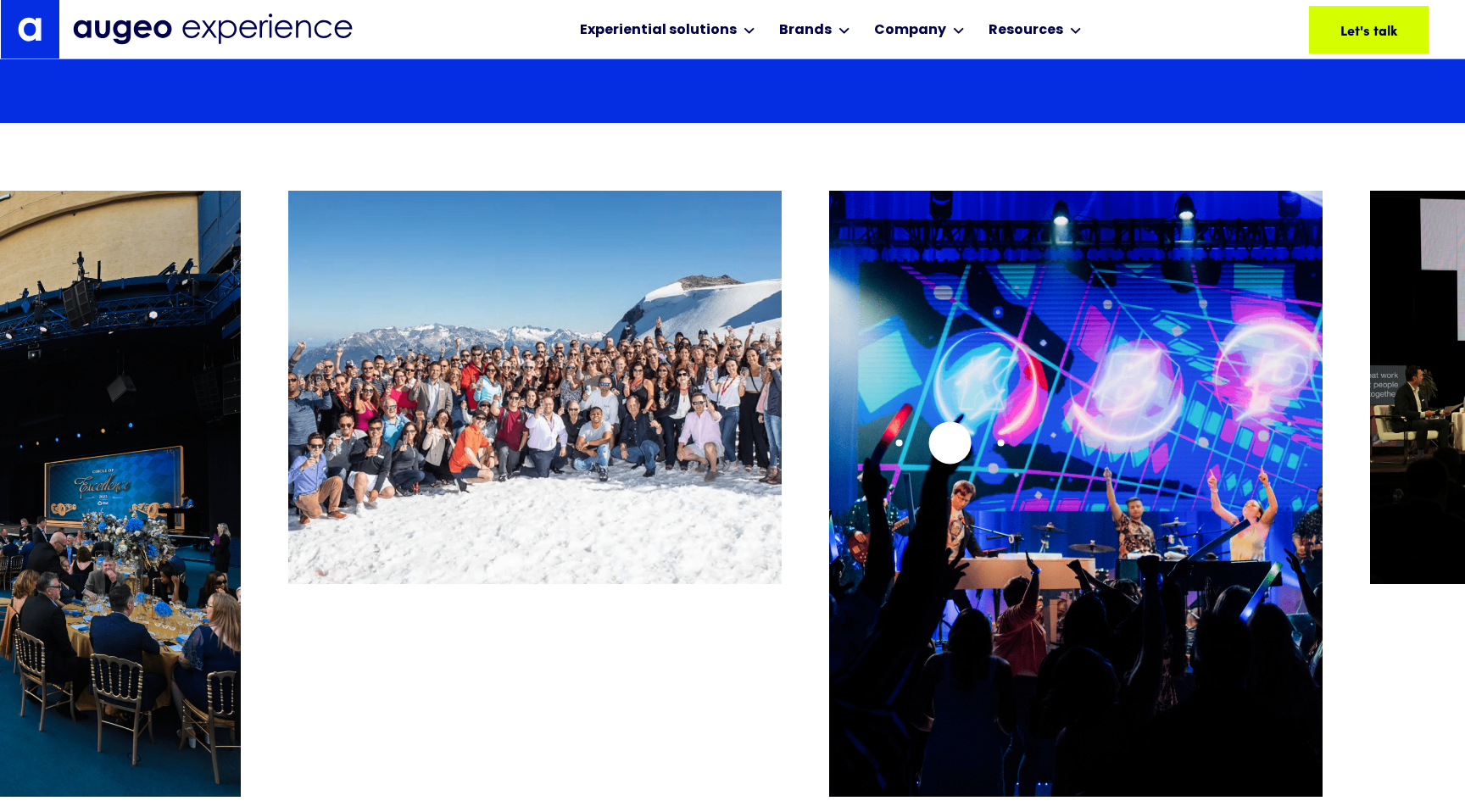
click at [950, 442] on img "20 / 26" at bounding box center [1076, 494] width 494 height 606
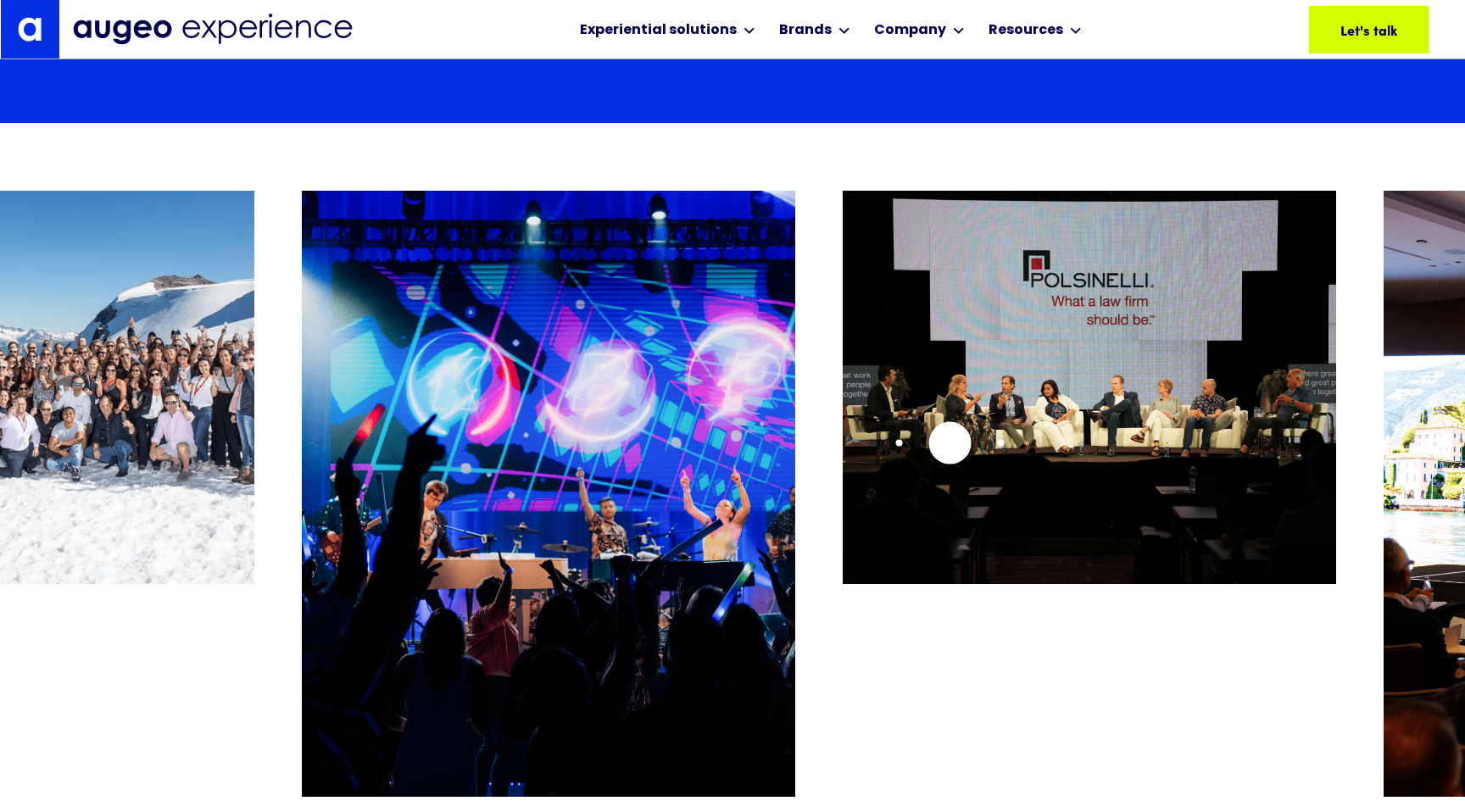
click at [950, 442] on img "21 / 26" at bounding box center [1090, 387] width 494 height 392
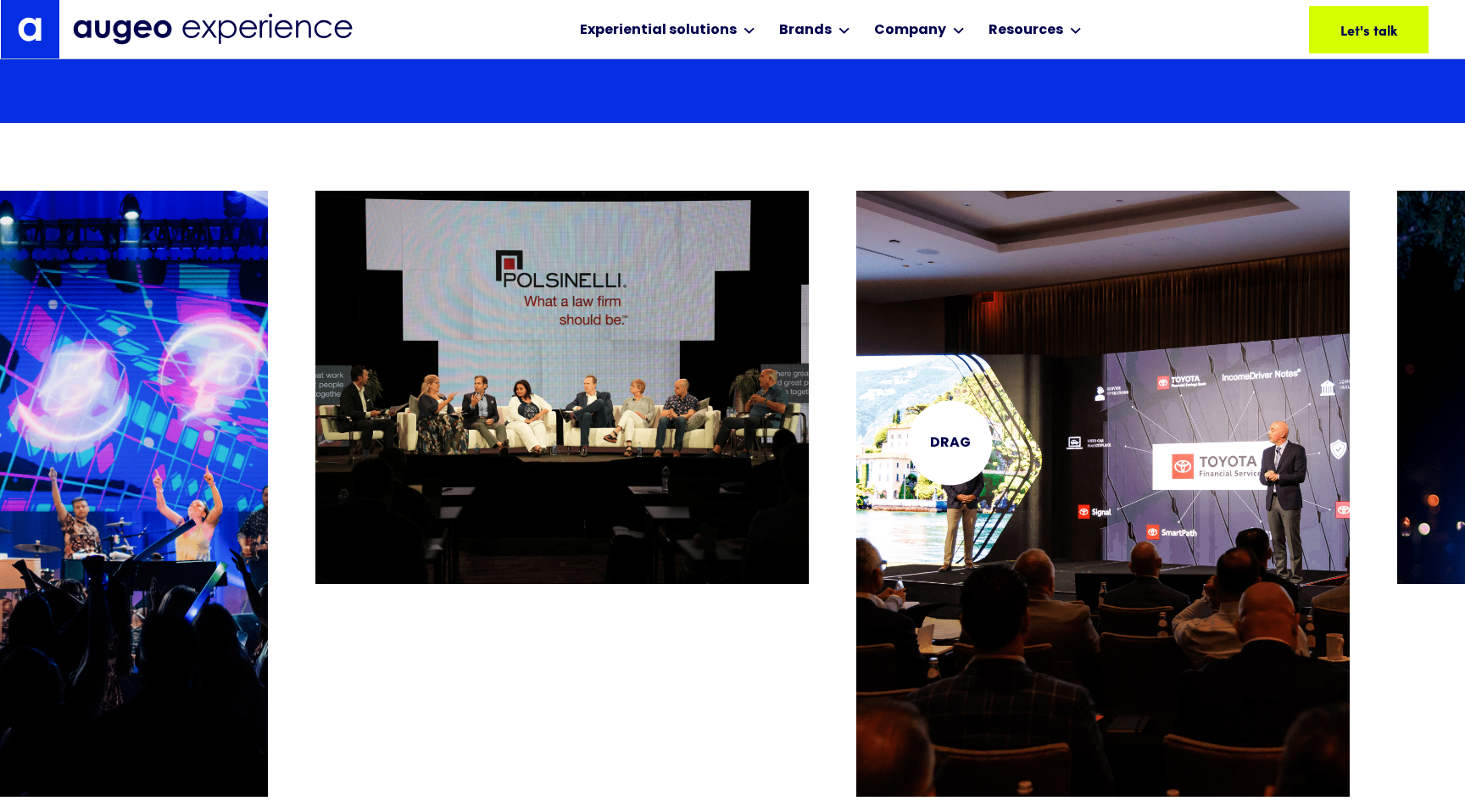
click at [950, 442] on img "22 / 26" at bounding box center [1104, 494] width 494 height 606
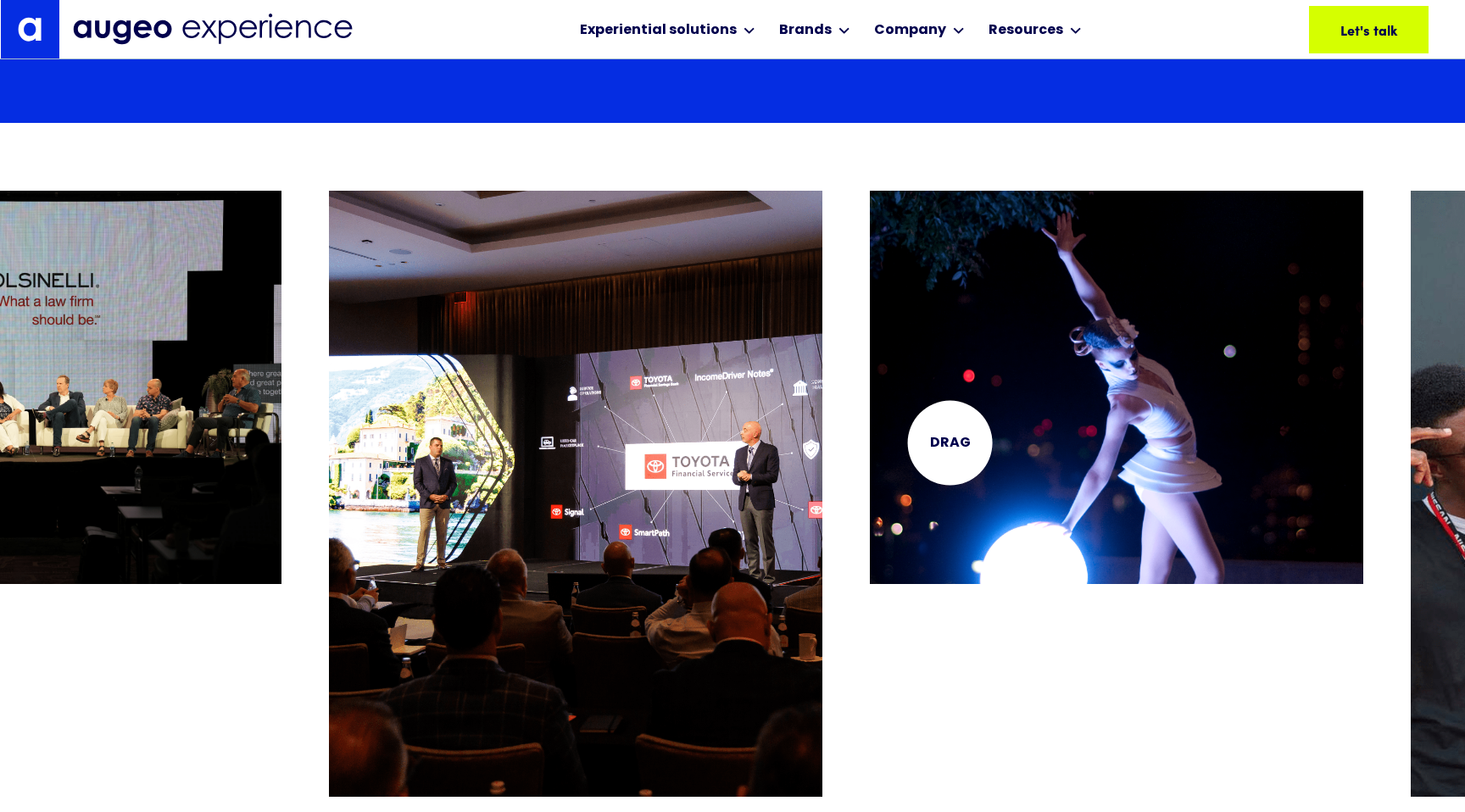
click at [950, 442] on img "23 / 26" at bounding box center [1117, 387] width 494 height 392
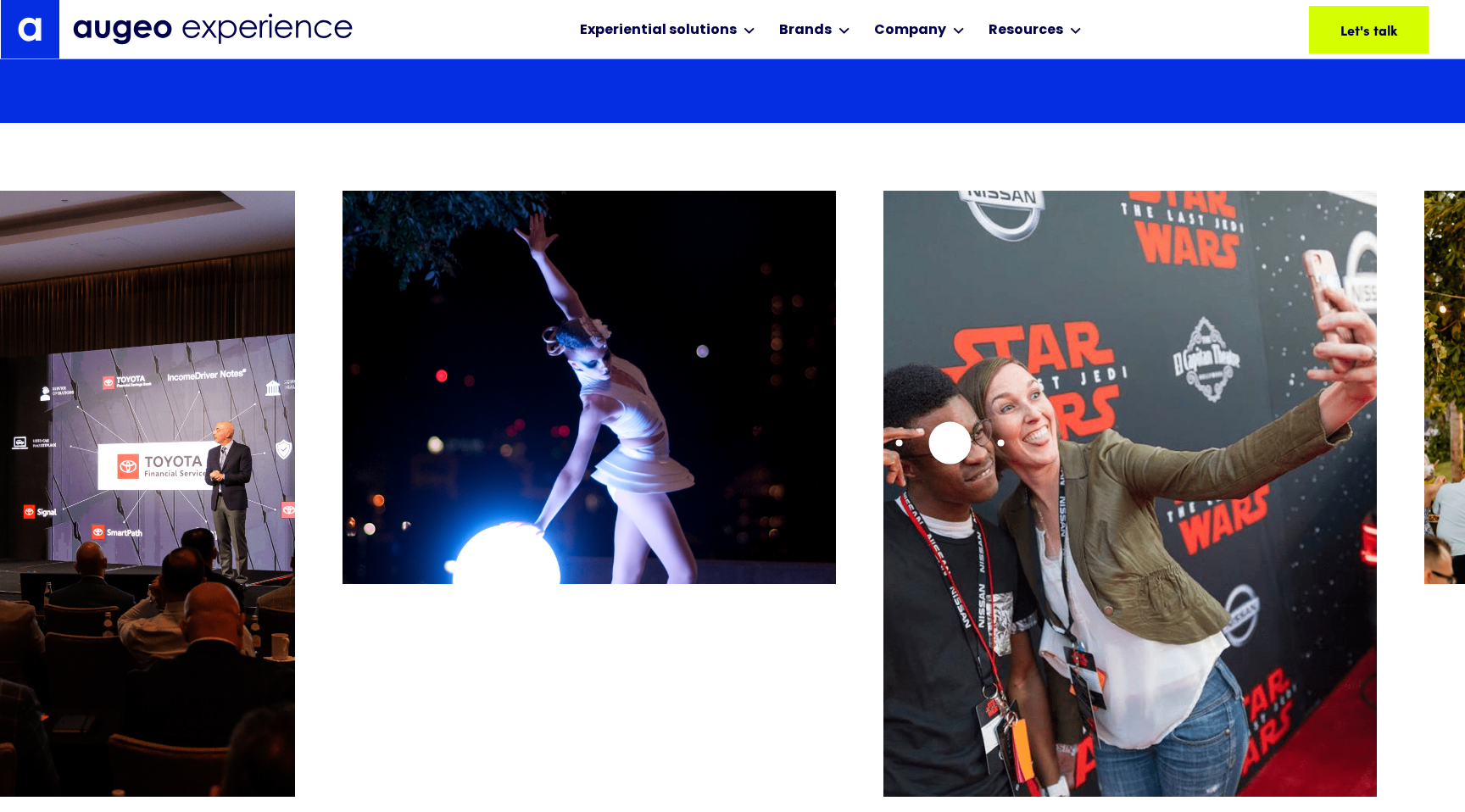
click at [950, 442] on img "24 / 26" at bounding box center [1131, 494] width 494 height 606
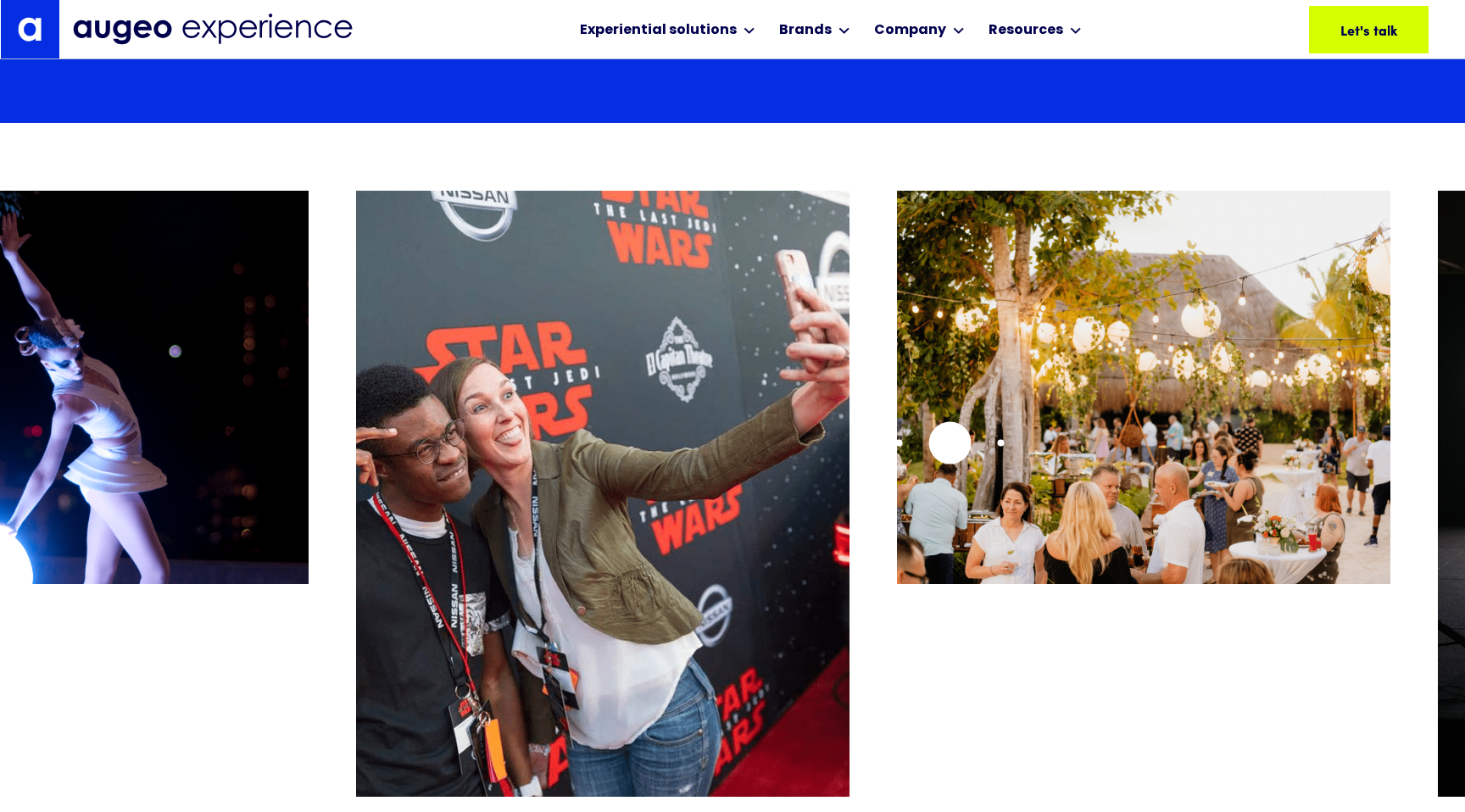
click at [950, 442] on img "25 / 26" at bounding box center [1144, 387] width 494 height 392
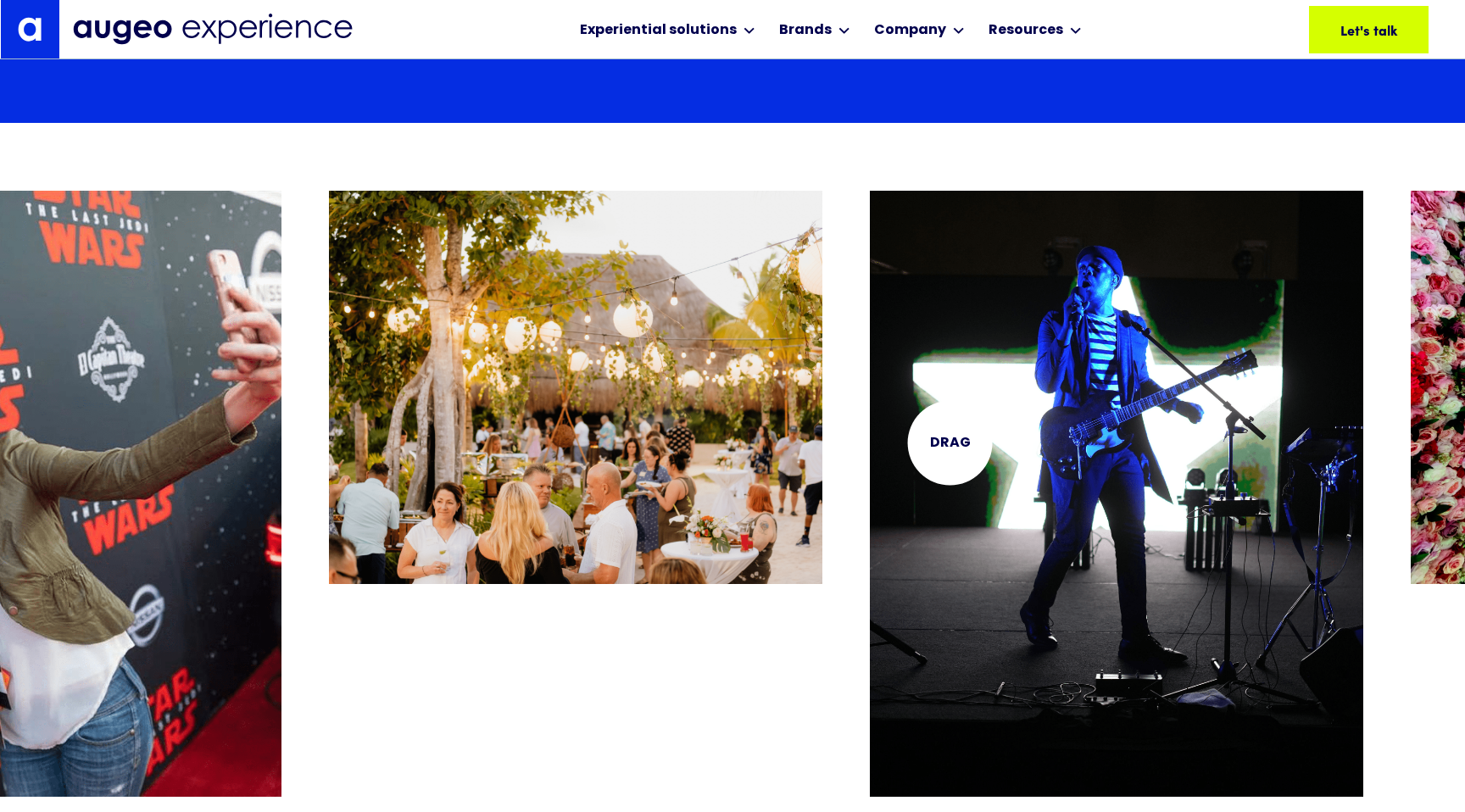
click at [950, 442] on img "26 / 26" at bounding box center [1117, 494] width 494 height 606
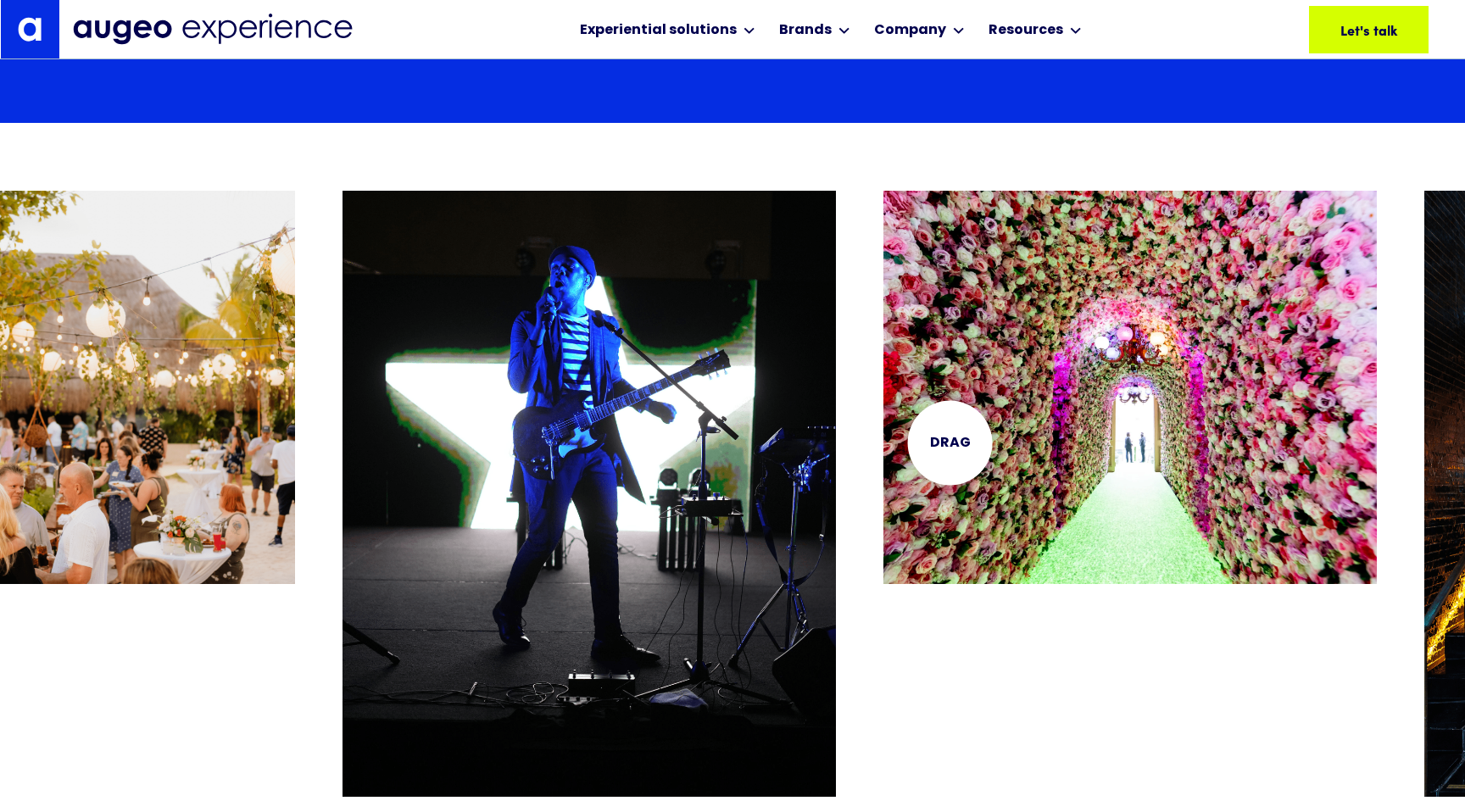
click at [950, 442] on img "1 / 26" at bounding box center [1131, 387] width 494 height 392
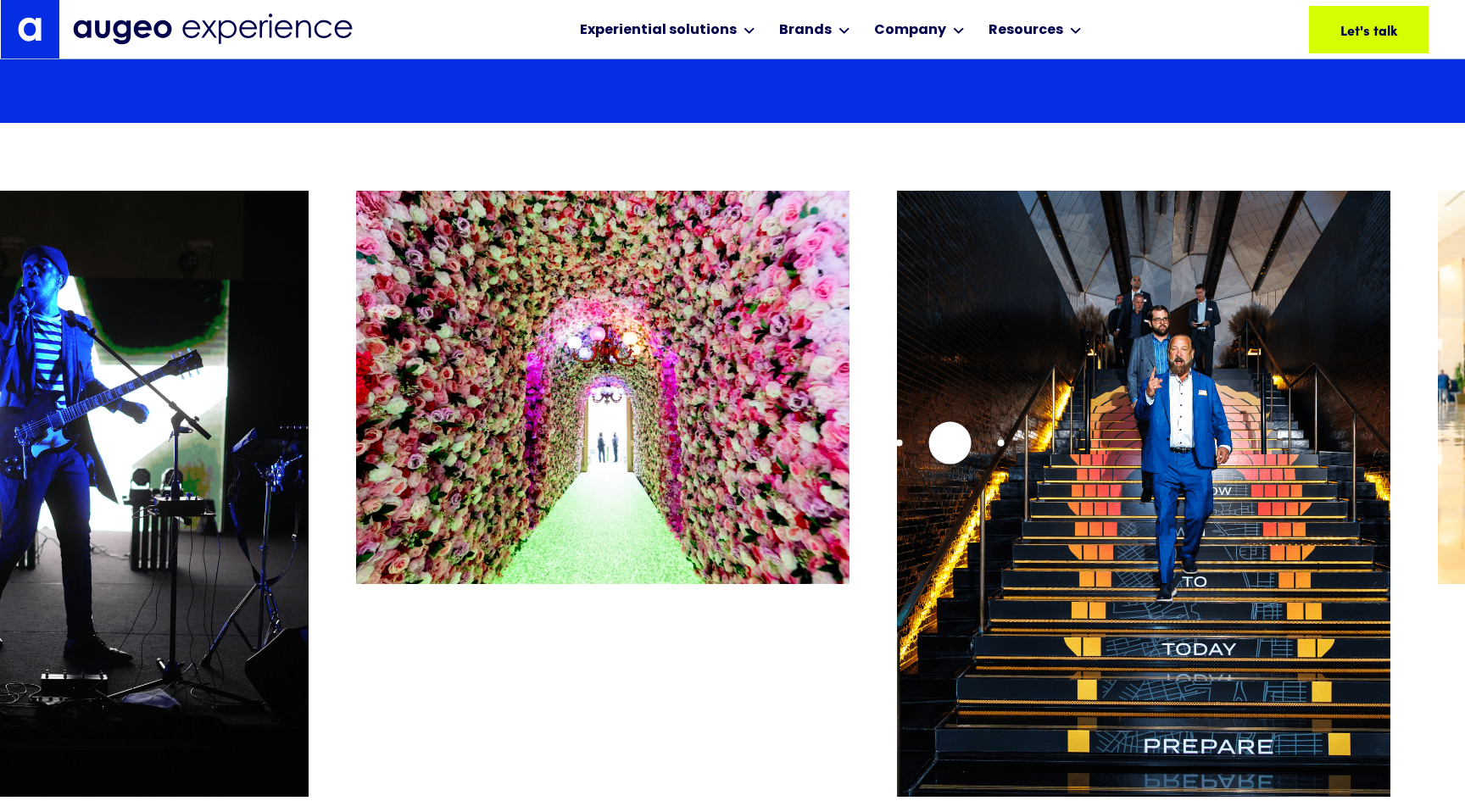
click at [950, 442] on img "2 / 26" at bounding box center [1144, 494] width 494 height 606
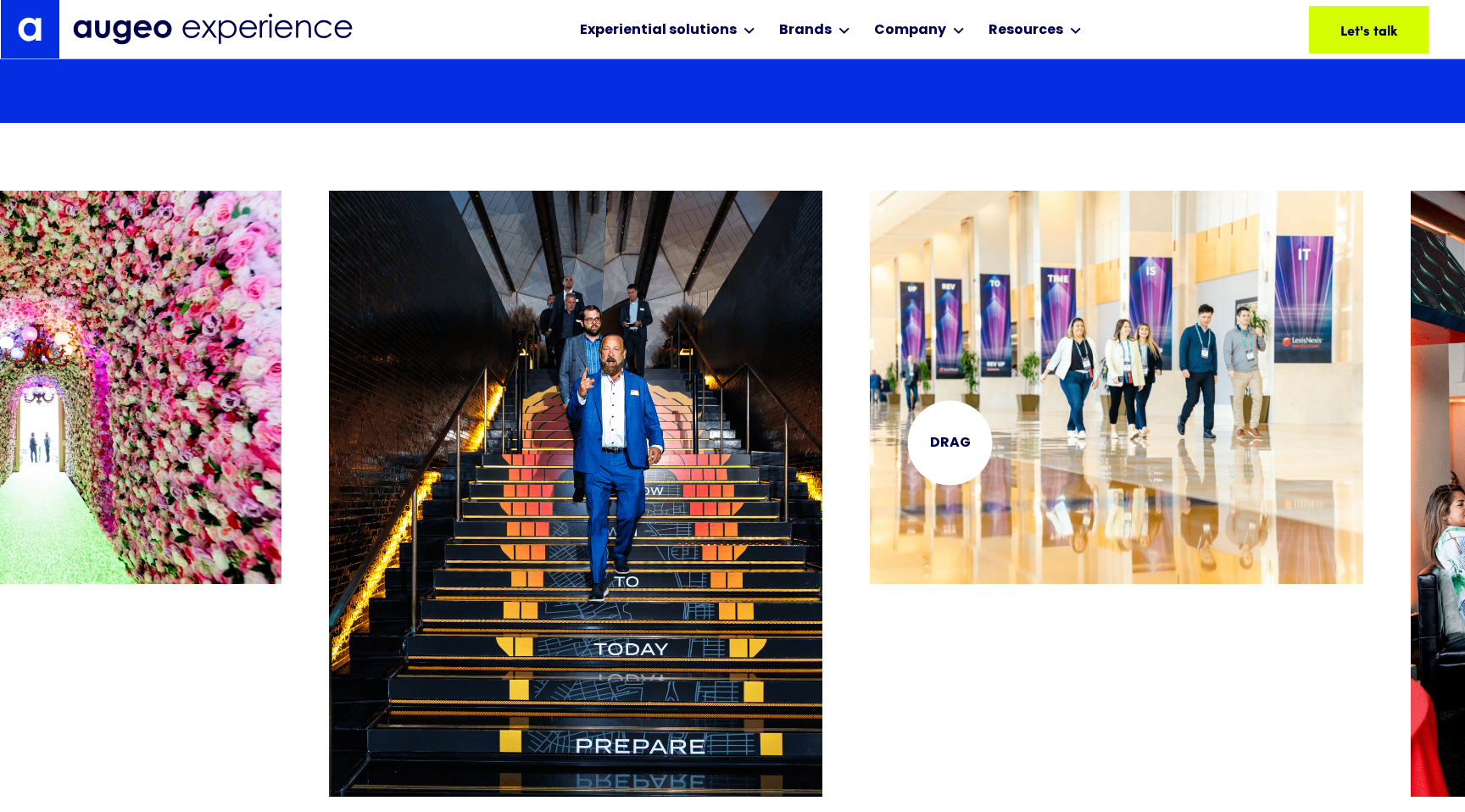
click at [950, 442] on img "3 / 26" at bounding box center [1117, 387] width 494 height 392
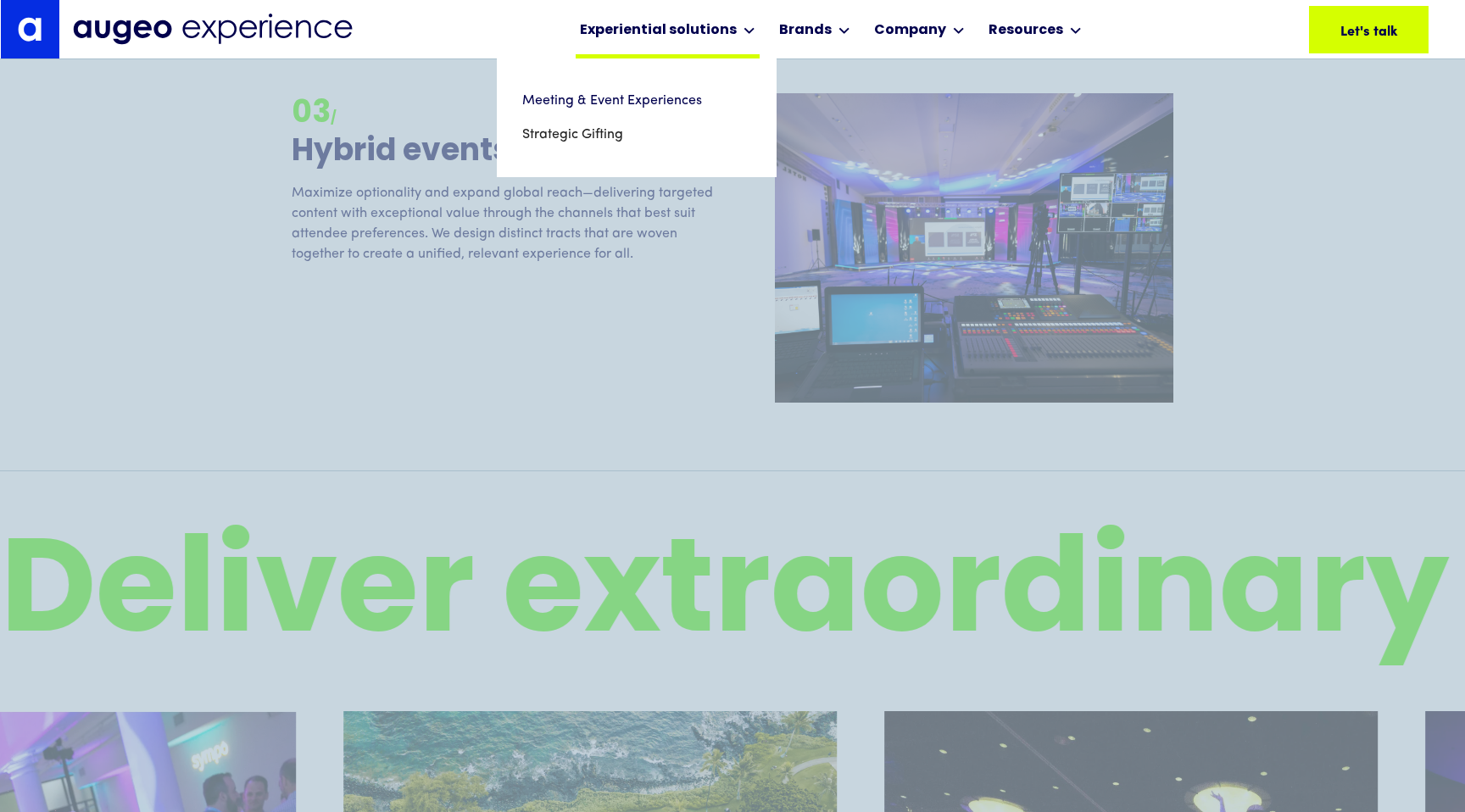
scroll to position [2930, 0]
click at [678, 103] on link "Meeting & Event Experiences" at bounding box center [637, 101] width 229 height 34
